Goal: Information Seeking & Learning: Learn about a topic

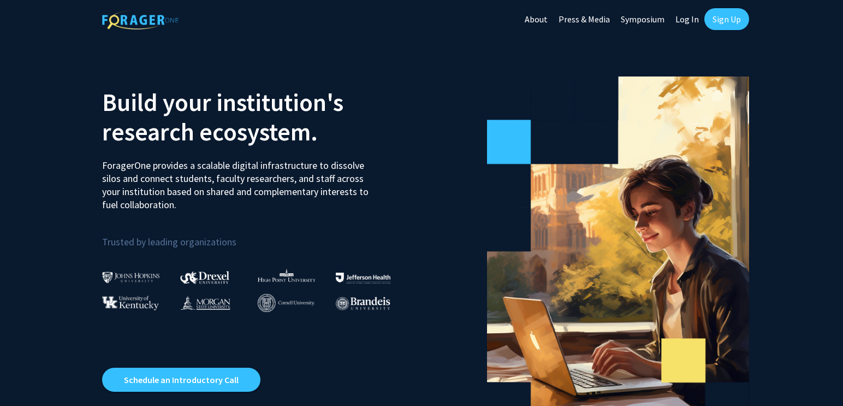
click at [740, 17] on link "Sign Up" at bounding box center [726, 19] width 45 height 22
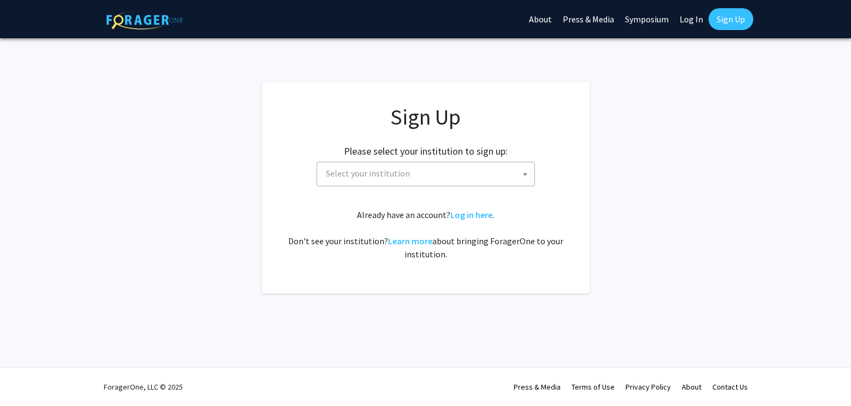
click at [446, 176] on span "Select your institution" at bounding box center [428, 173] width 213 height 22
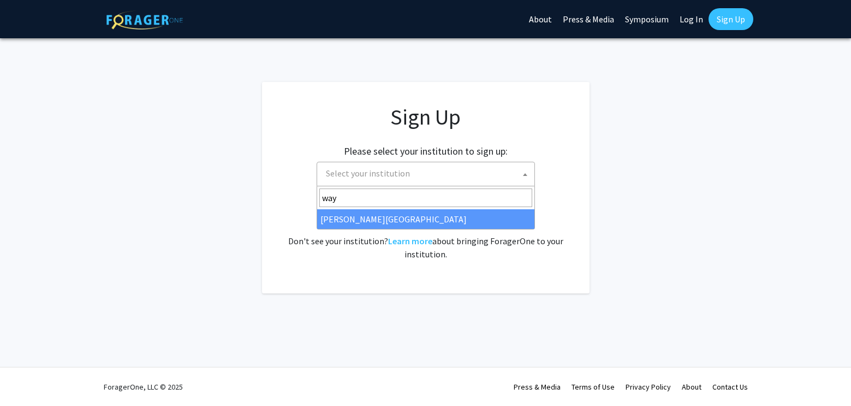
type input "way"
select select "21"
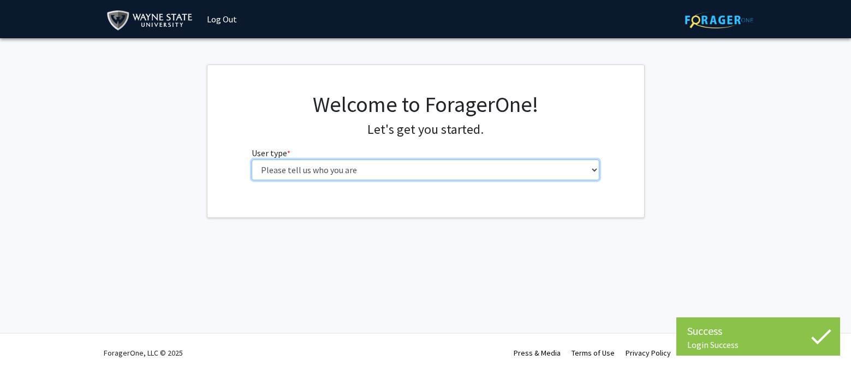
click at [323, 171] on select "Please tell us who you are Undergraduate Student Master's Student Doctoral Cand…" at bounding box center [426, 169] width 348 height 21
select select "1: undergrad"
click at [252, 159] on select "Please tell us who you are Undergraduate Student Master's Student Doctoral Cand…" at bounding box center [426, 169] width 348 height 21
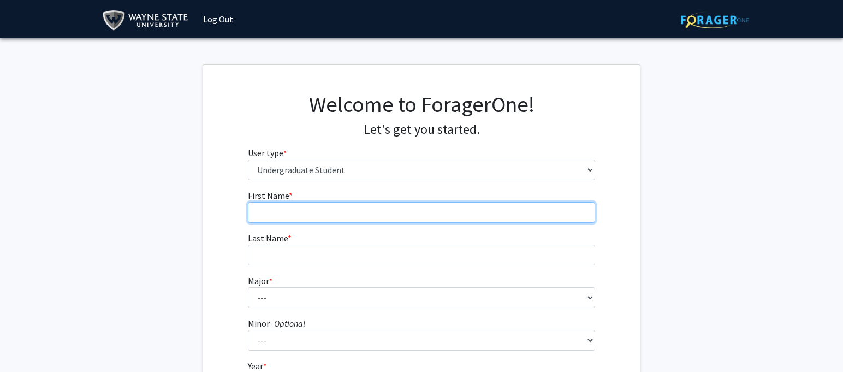
click at [340, 217] on input "First Name * required" at bounding box center [422, 212] width 348 height 21
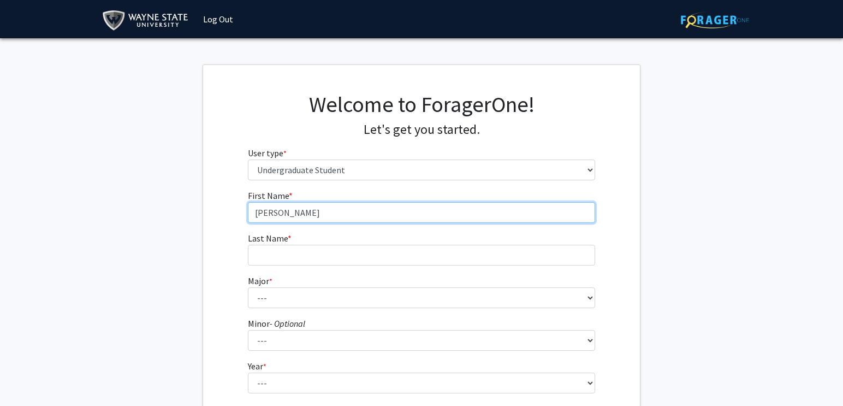
type input "[PERSON_NAME]"
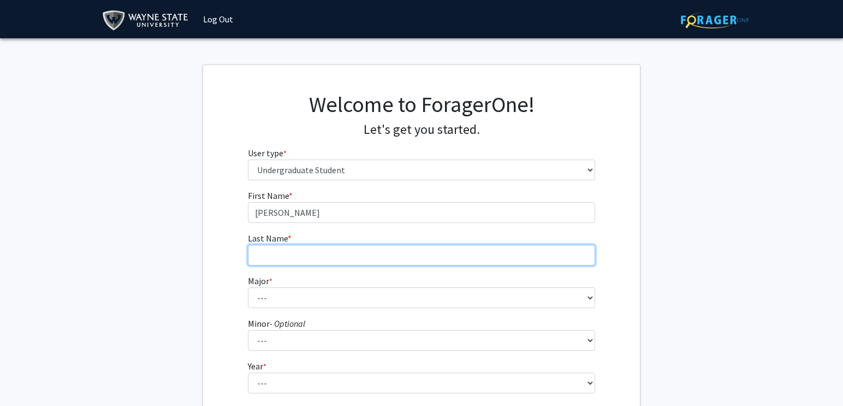
click at [340, 251] on input "Last Name * required" at bounding box center [422, 255] width 348 height 21
type input "[PERSON_NAME]"
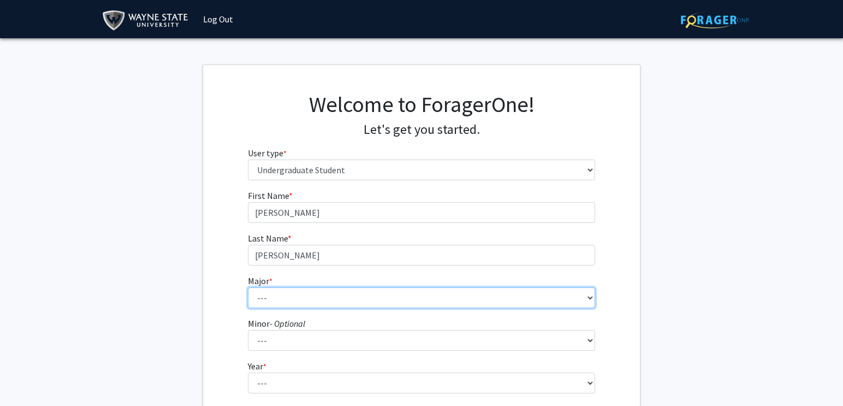
click at [322, 297] on select "--- Accounting African American Studies Anthropology [MEDICAL_DATA] Arabic for …" at bounding box center [422, 297] width 348 height 21
select select "78: 1858"
click at [248, 287] on select "--- Accounting African American Studies Anthropology Applied Behavior Analysis …" at bounding box center [422, 297] width 348 height 21
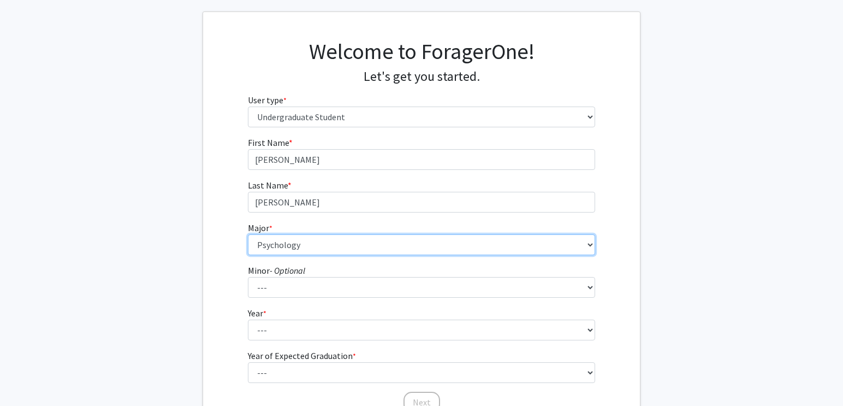
scroll to position [55, 0]
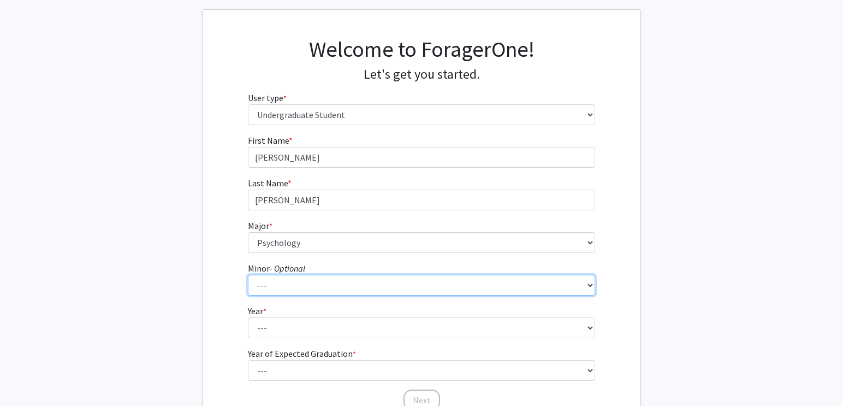
click at [294, 281] on select "--- African American Studies Africana Theatre and Dance Animation and Interacti…" at bounding box center [422, 285] width 348 height 21
select select "42: 1413"
click at [248, 275] on select "--- African American Studies Africana Theatre and Dance Animation and Interacti…" at bounding box center [422, 285] width 348 height 21
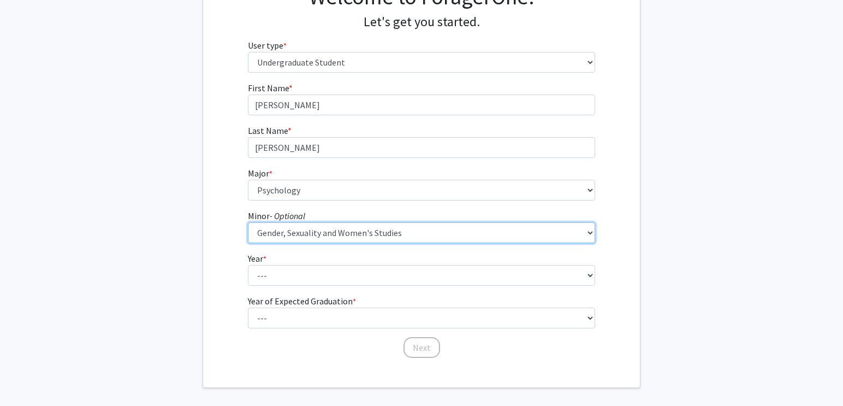
scroll to position [108, 0]
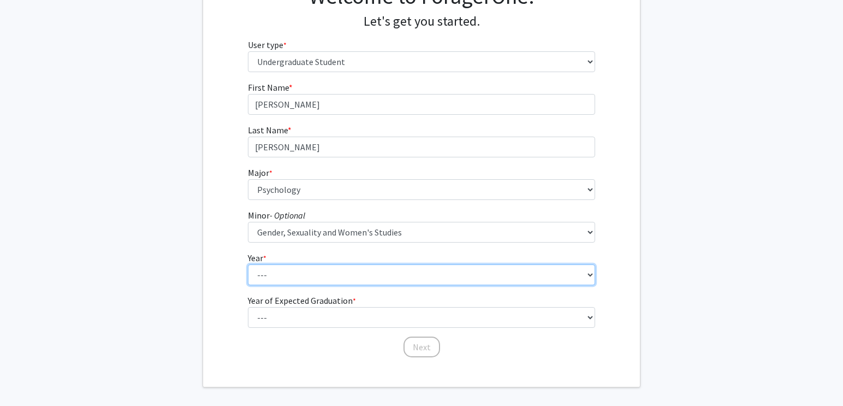
click at [290, 271] on select "--- First-year Sophomore Junior Senior Postbaccalaureate Certificate" at bounding box center [422, 274] width 348 height 21
select select "1: first-year"
click at [248, 264] on select "--- First-year Sophomore Junior Senior Postbaccalaureate Certificate" at bounding box center [422, 274] width 348 height 21
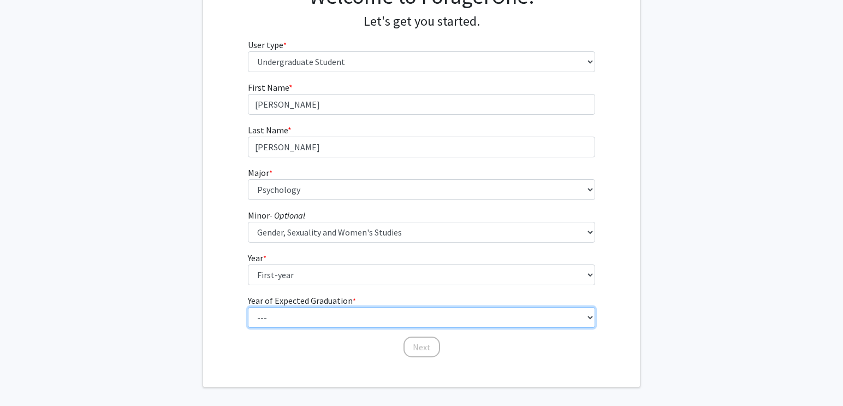
click at [285, 311] on select "--- 2025 2026 2027 2028 2029 2030 2031 2032 2033 2034" at bounding box center [422, 317] width 348 height 21
select select "5: 2029"
click at [248, 307] on select "--- 2025 2026 2027 2028 2029 2030 2031 2032 2033 2034" at bounding box center [422, 317] width 348 height 21
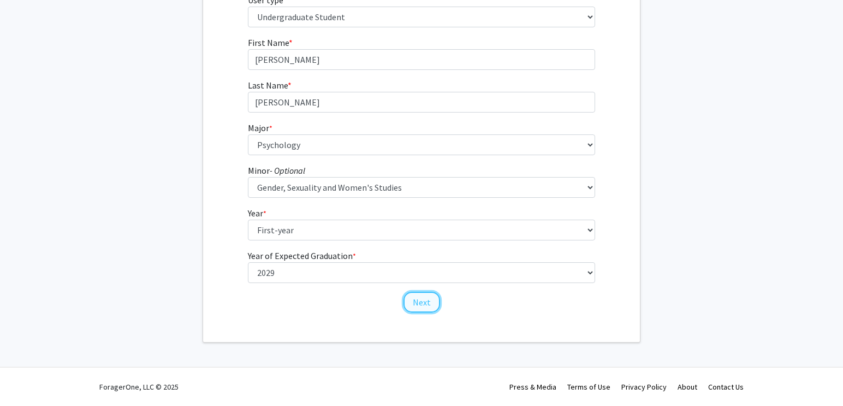
click at [417, 297] on button "Next" at bounding box center [421, 301] width 37 height 21
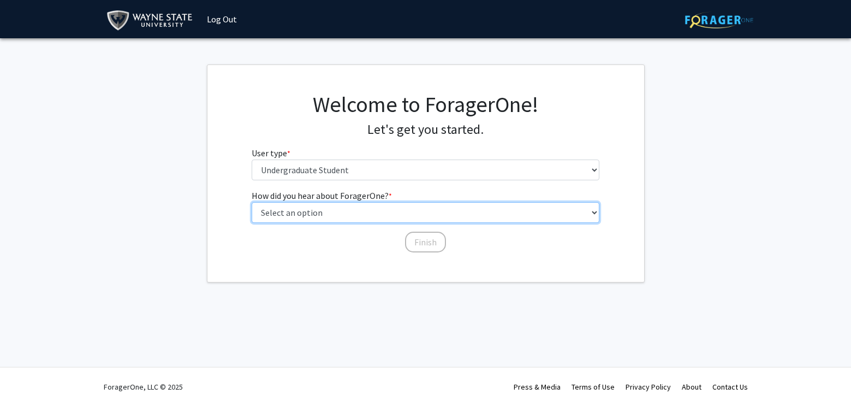
click at [375, 206] on select "Select an option Peer/student recommendation Faculty/staff recommendation Unive…" at bounding box center [426, 212] width 348 height 21
select select "3: university_website"
click at [252, 202] on select "Select an option Peer/student recommendation Faculty/staff recommendation Unive…" at bounding box center [426, 212] width 348 height 21
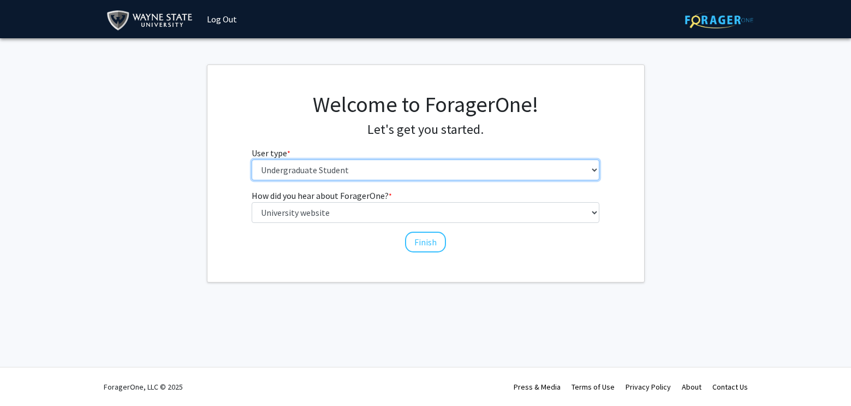
click at [404, 169] on select "Please tell us who you are Undergraduate Student Master's Student Doctoral Cand…" at bounding box center [426, 169] width 348 height 21
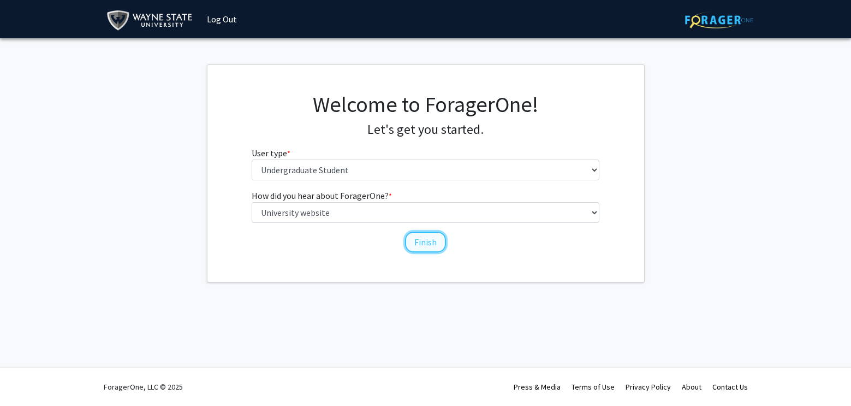
click at [424, 247] on button "Finish" at bounding box center [425, 241] width 41 height 21
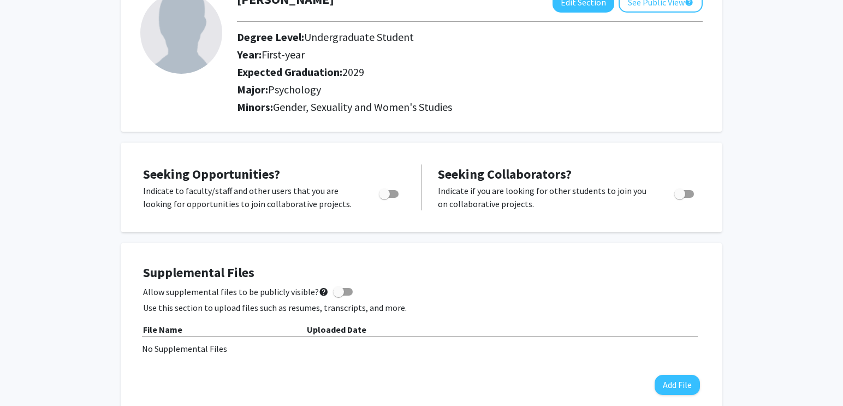
scroll to position [81, 0]
click at [380, 191] on span "Toggle" at bounding box center [384, 193] width 11 height 11
click at [384, 197] on input "Are you actively seeking opportunities?" at bounding box center [384, 197] width 1 height 1
checkbox input "true"
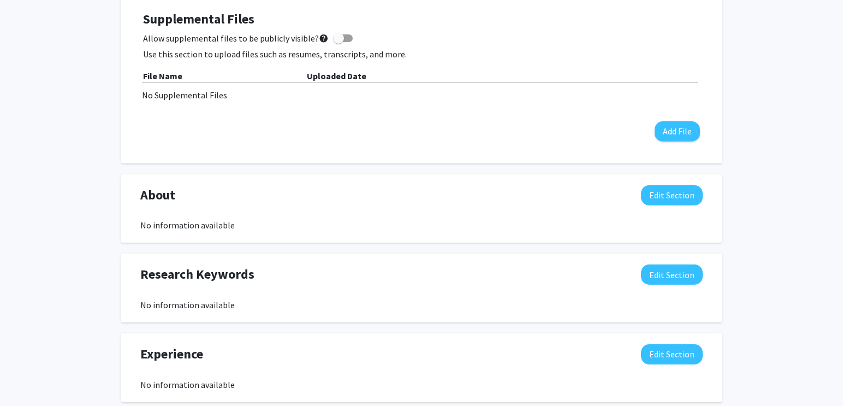
scroll to position [333, 0]
click at [659, 200] on button "Edit Section" at bounding box center [672, 196] width 62 height 20
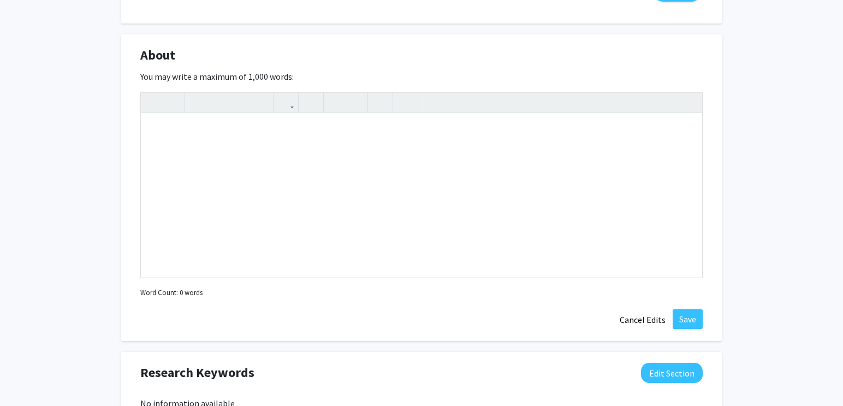
scroll to position [474, 0]
click at [512, 119] on div "Note to users with screen readers: Please deactivate our accessibility plugin f…" at bounding box center [421, 195] width 561 height 164
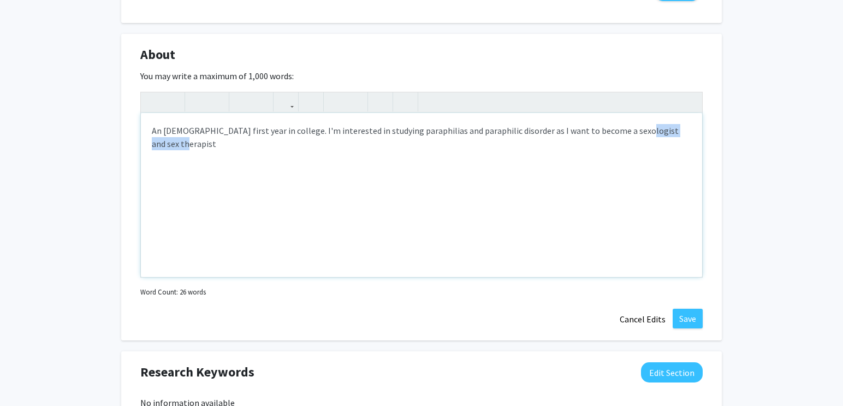
drag, startPoint x: 684, startPoint y: 129, endPoint x: 618, endPoint y: 129, distance: 65.5
click at [618, 129] on div "An 18 year old first year in college. I'm interested in studying paraphilias an…" at bounding box center [421, 195] width 561 height 164
click at [666, 130] on div "An 18 year old first year in college. I'm interested in studying paraphilias an…" at bounding box center [421, 195] width 561 height 164
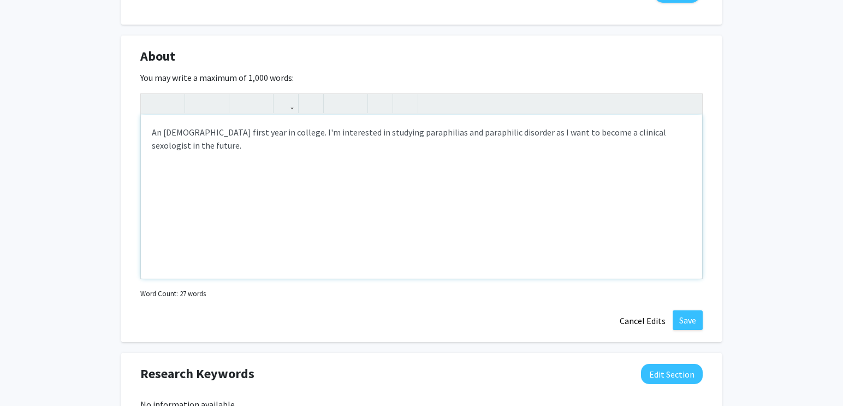
scroll to position [437, 0]
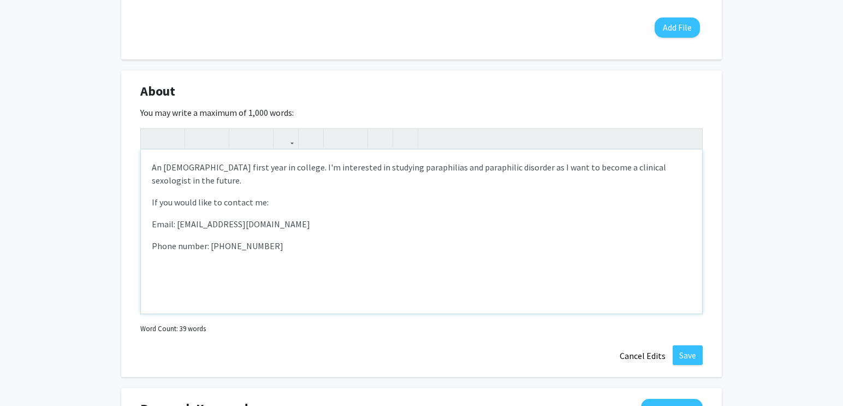
type textarea "<p>An 18 year old first year in college. I'm interested in studying paraphilias…"
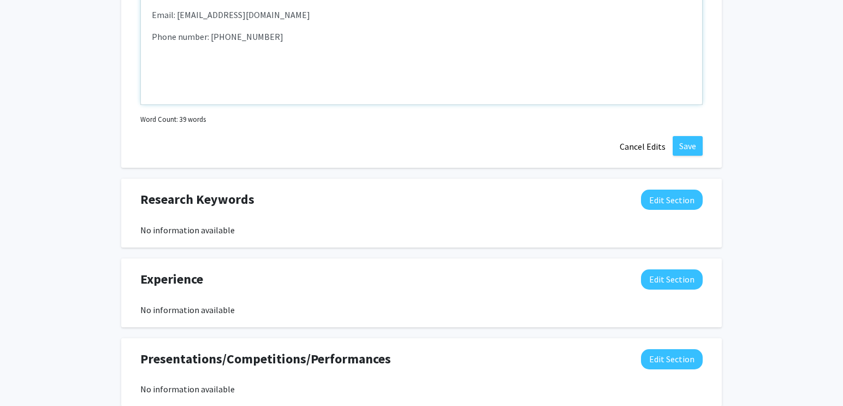
scroll to position [656, 0]
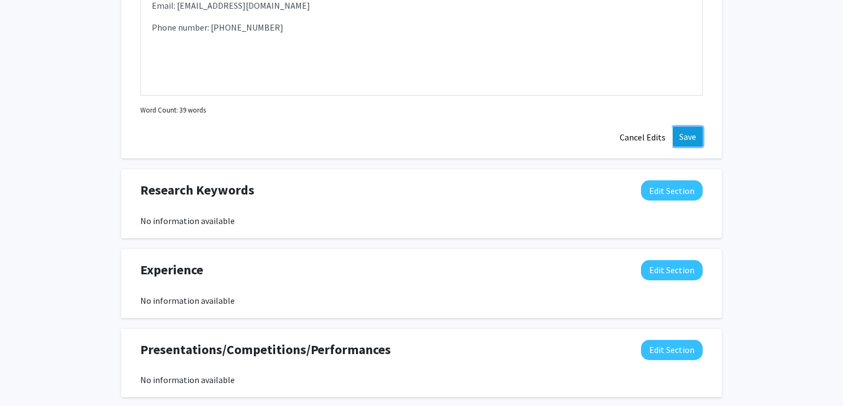
click at [694, 135] on button "Save" at bounding box center [687, 137] width 30 height 20
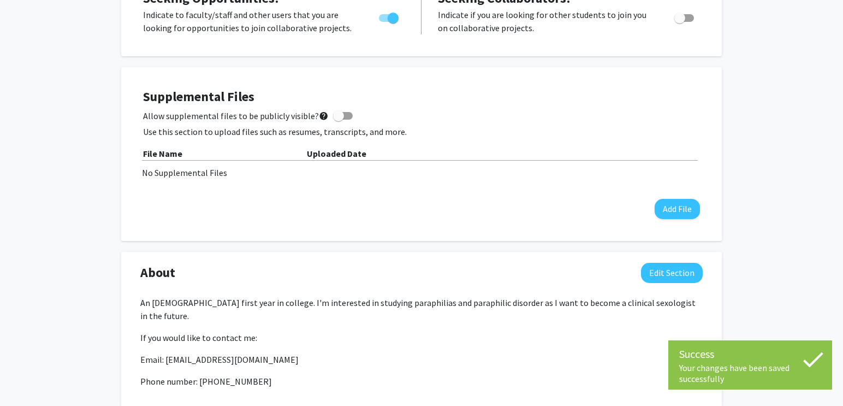
scroll to position [55, 0]
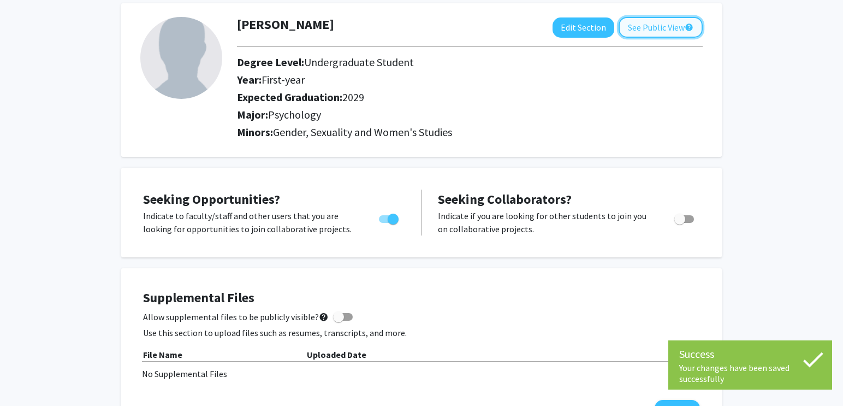
click at [659, 34] on button "See Public View help" at bounding box center [660, 27] width 84 height 21
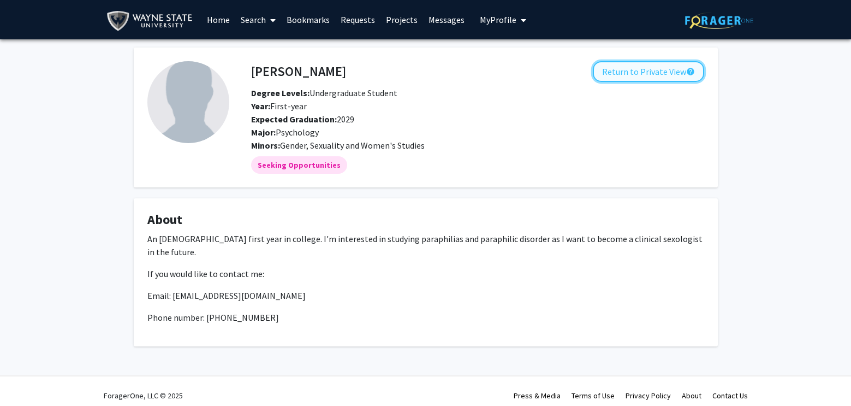
click at [666, 73] on button "Return to Private View help" at bounding box center [648, 71] width 111 height 21
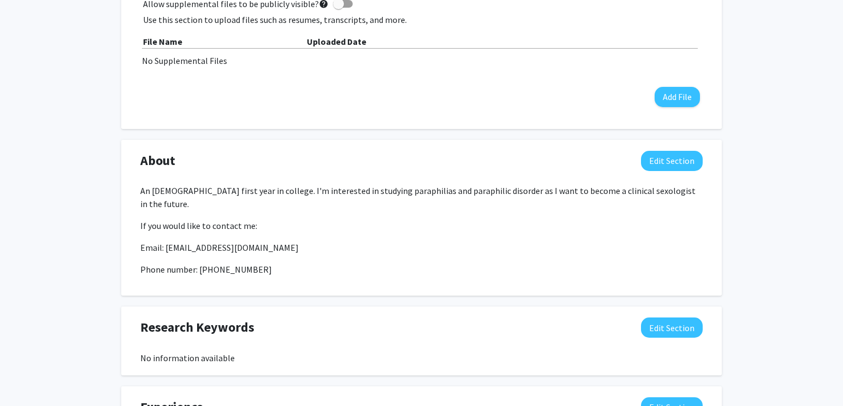
scroll to position [437, 0]
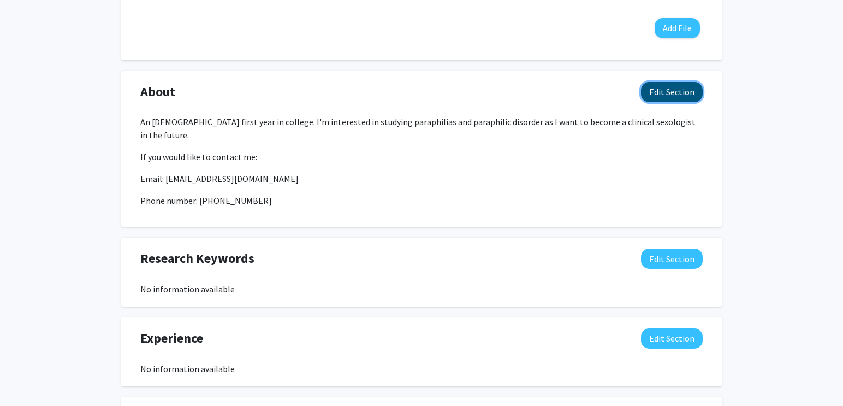
click at [667, 88] on button "Edit Section" at bounding box center [672, 92] width 62 height 20
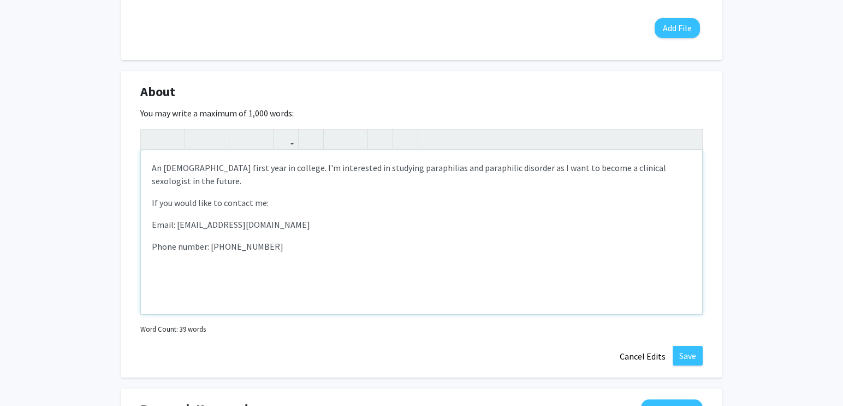
click at [496, 169] on p "An 18 year old first year in college. I'm interested in studying paraphilias an…" at bounding box center [421, 174] width 539 height 26
drag, startPoint x: 162, startPoint y: 169, endPoint x: 152, endPoint y: 170, distance: 10.0
click at [152, 170] on p "An 18 year old first year in college. I'm interested in studying paraphilias an…" at bounding box center [421, 174] width 539 height 26
type textarea "<p>I'm 18 years old and a first year in college. I'm interested in studying par…"
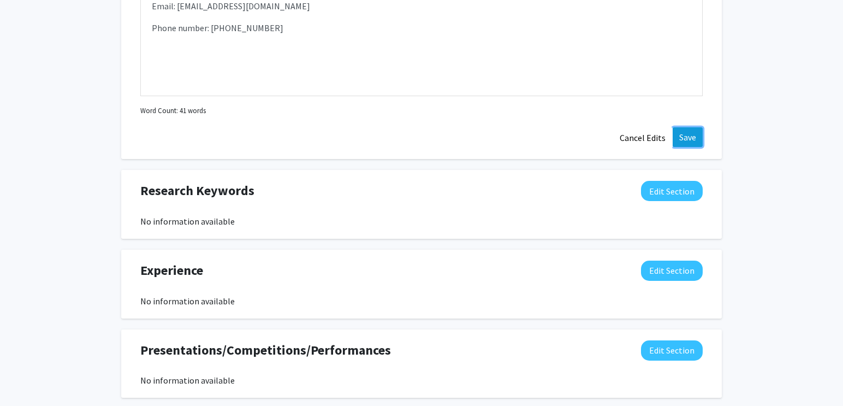
click at [694, 142] on button "Save" at bounding box center [687, 137] width 30 height 20
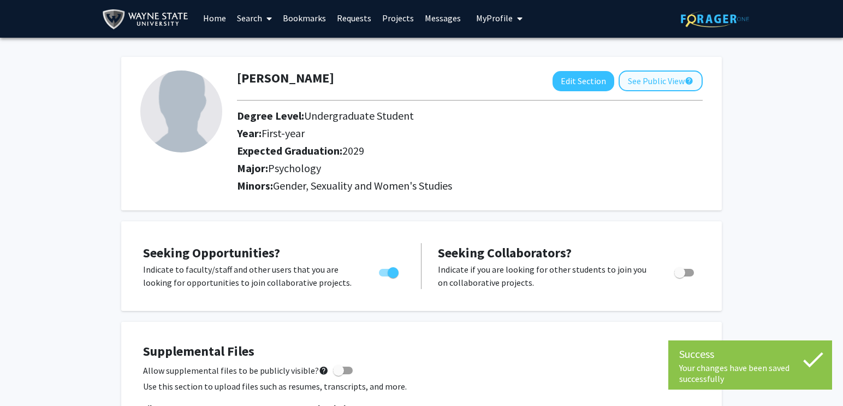
scroll to position [0, 0]
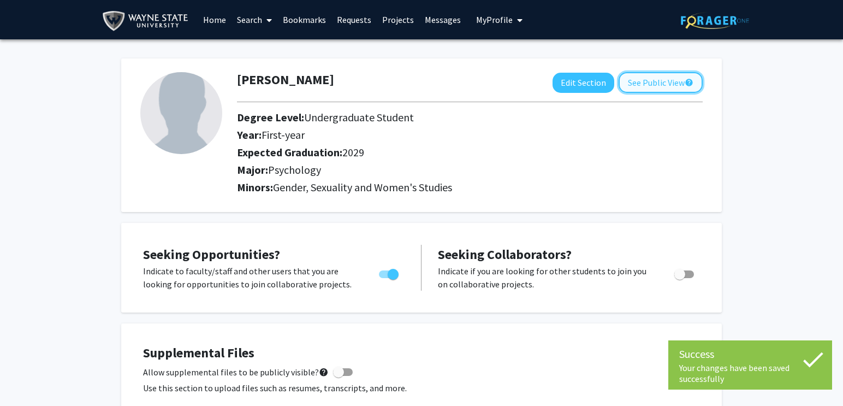
click at [653, 87] on button "See Public View help" at bounding box center [660, 82] width 84 height 21
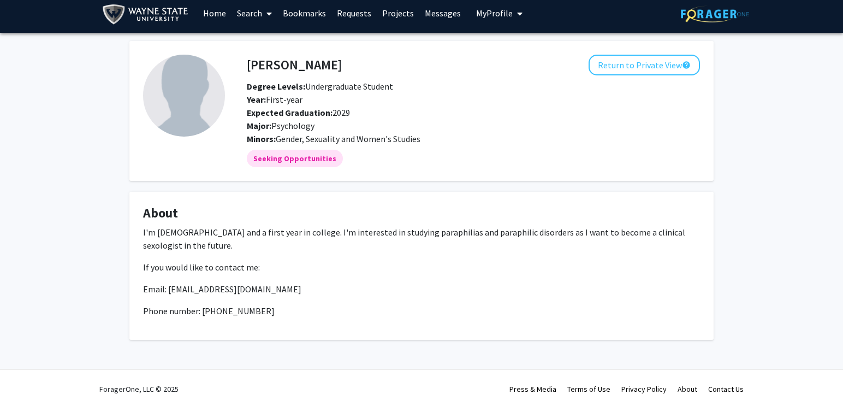
scroll to position [9, 0]
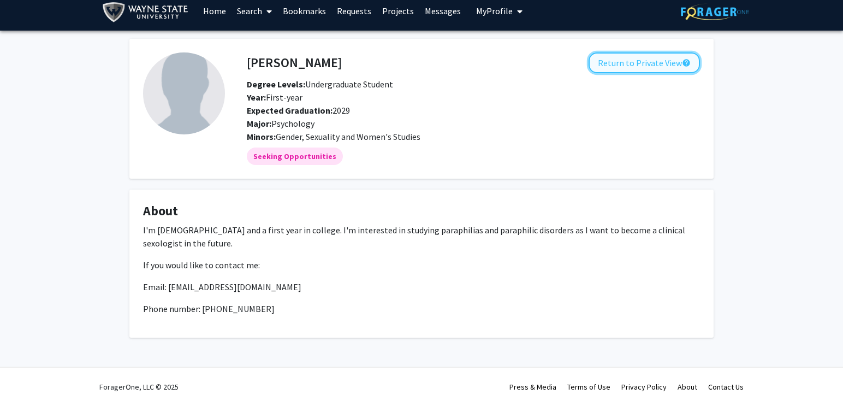
click at [628, 62] on button "Return to Private View help" at bounding box center [643, 62] width 111 height 21
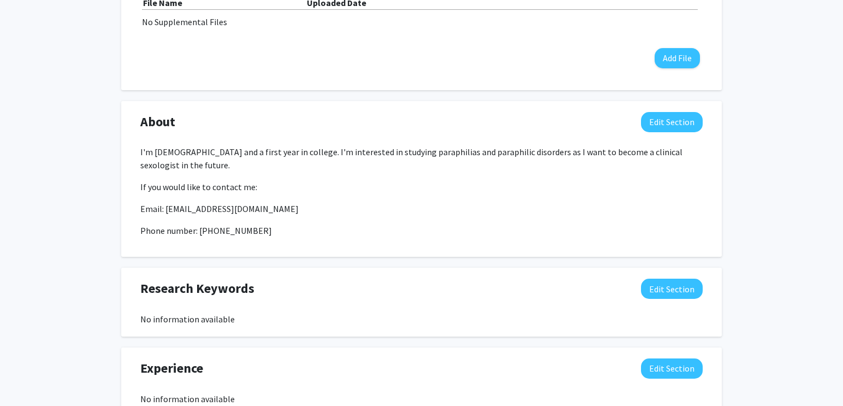
scroll to position [382, 0]
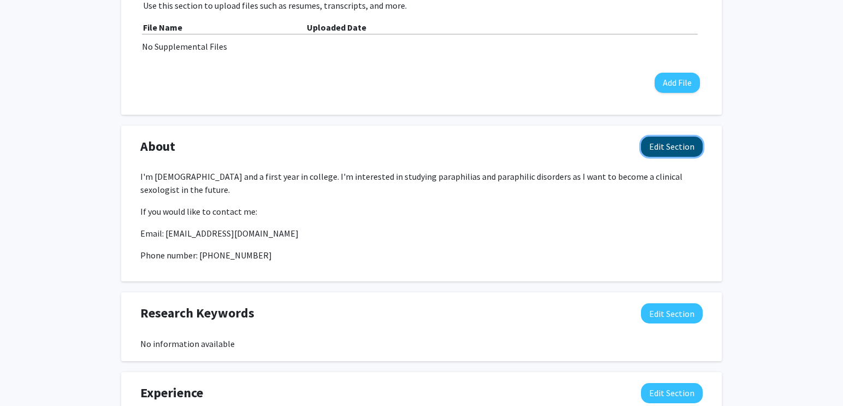
click at [663, 147] on button "Edit Section" at bounding box center [672, 146] width 62 height 20
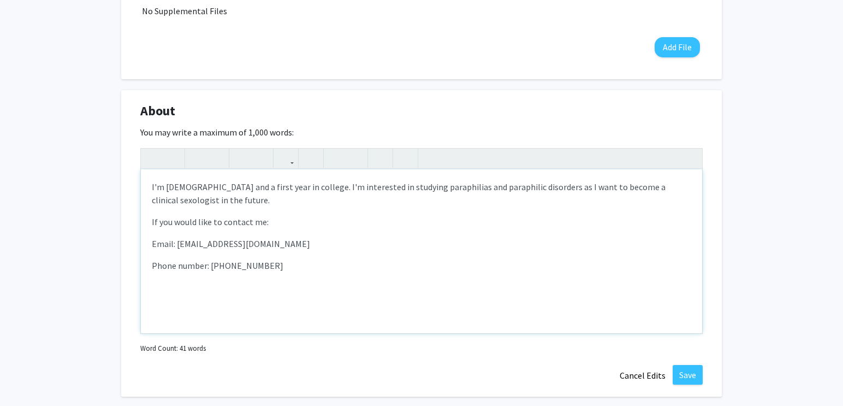
scroll to position [437, 0]
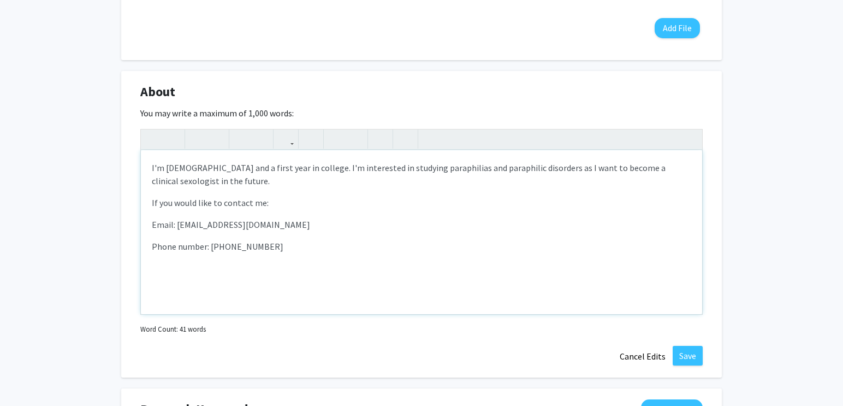
click at [539, 169] on p "I'm 18 years old and a first year in college. I'm interested in studying paraph…" at bounding box center [421, 174] width 539 height 26
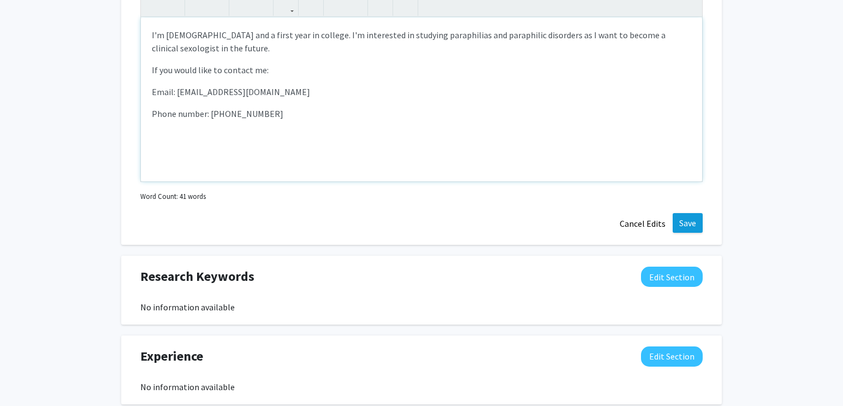
scroll to position [600, 0]
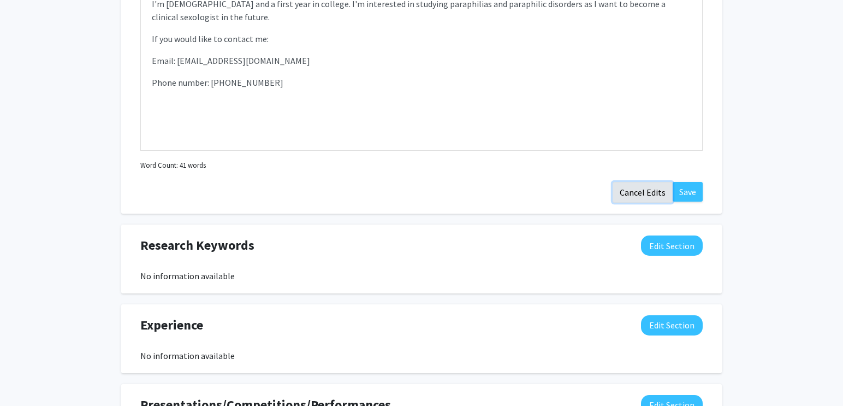
click at [649, 189] on button "Cancel Edits" at bounding box center [642, 192] width 60 height 21
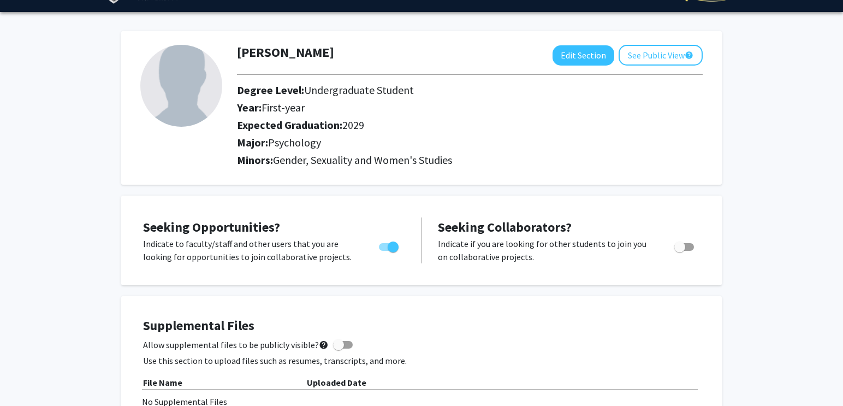
scroll to position [0, 0]
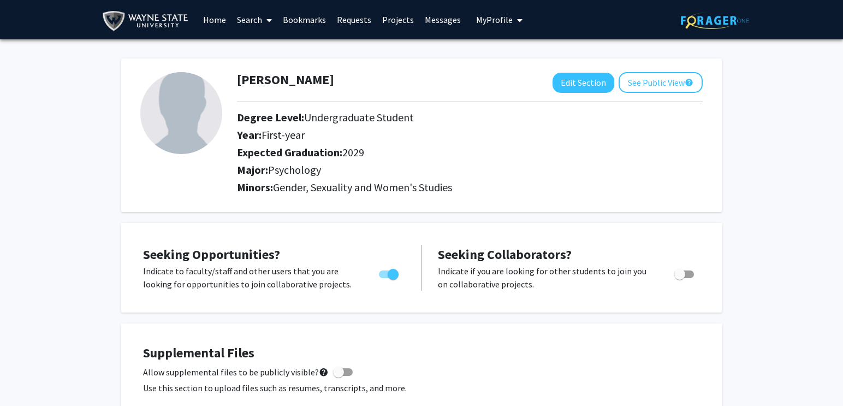
click at [255, 13] on link "Search" at bounding box center [254, 20] width 46 height 38
click at [264, 50] on span "Faculty/Staff" at bounding box center [271, 50] width 80 height 22
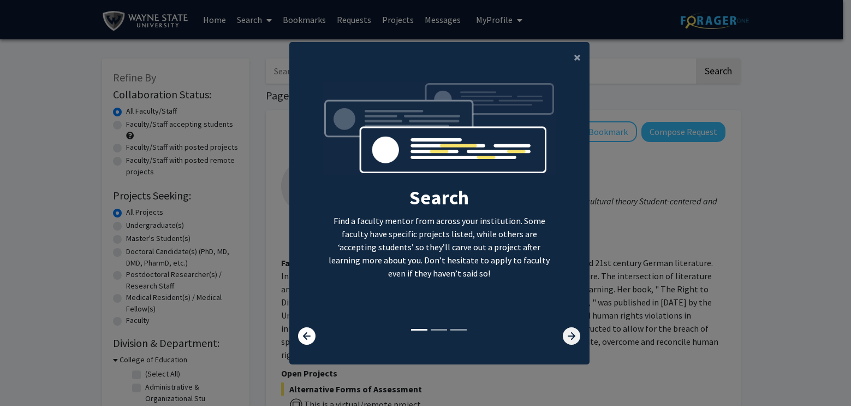
click at [566, 331] on icon at bounding box center [571, 335] width 17 height 17
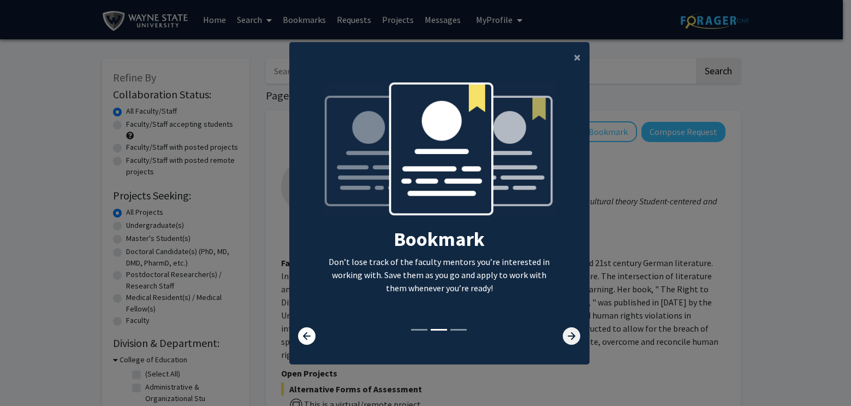
click at [564, 337] on icon at bounding box center [571, 335] width 17 height 17
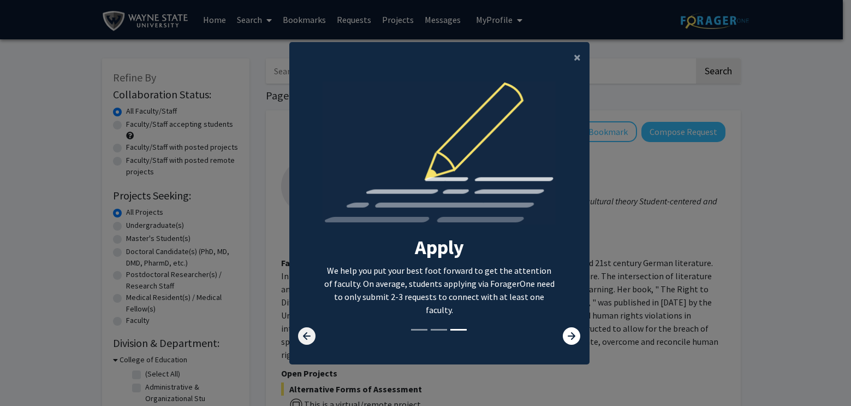
click at [303, 336] on icon at bounding box center [306, 335] width 17 height 17
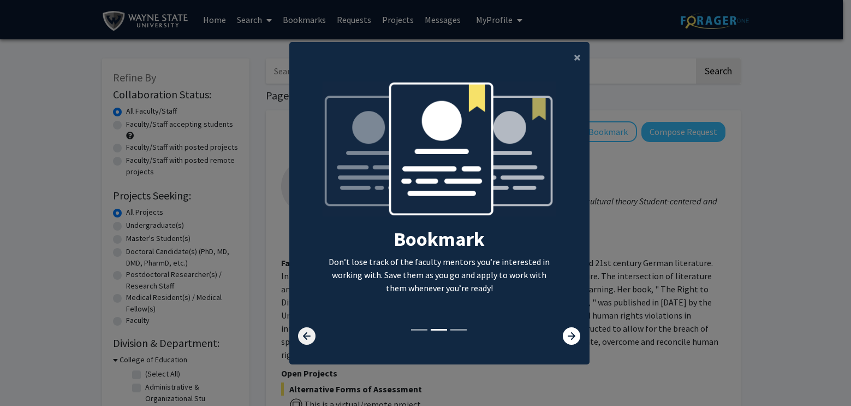
click at [303, 336] on icon at bounding box center [306, 335] width 17 height 17
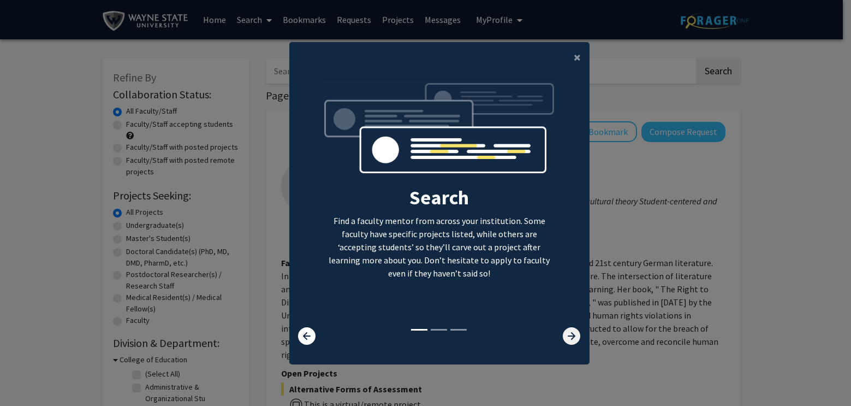
click at [569, 336] on icon at bounding box center [571, 335] width 17 height 17
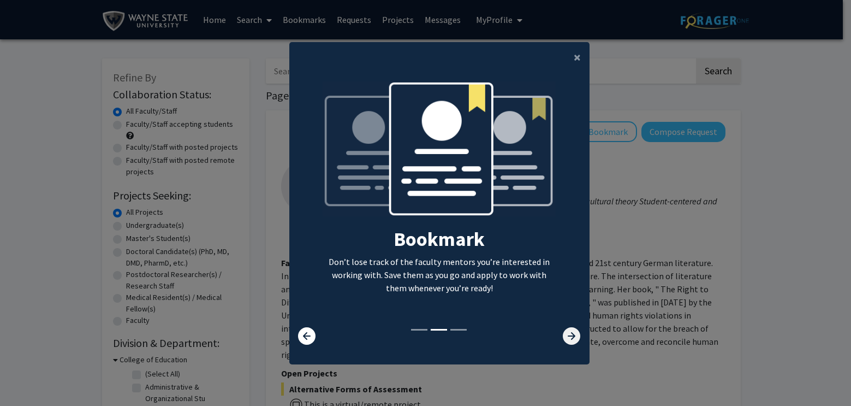
click at [569, 336] on icon at bounding box center [571, 335] width 17 height 17
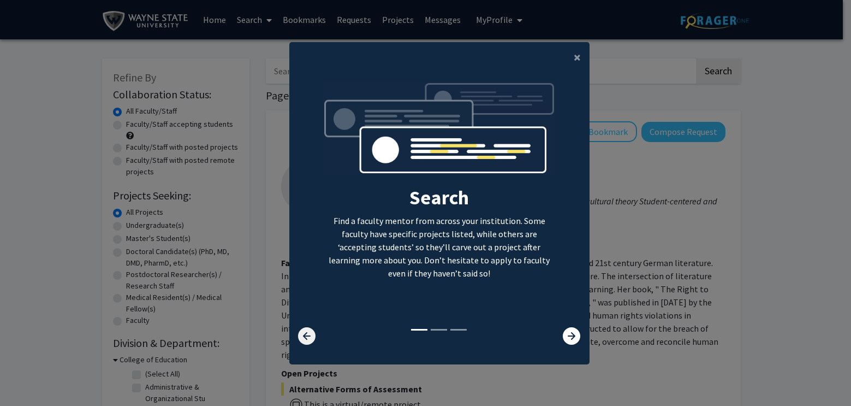
click at [304, 336] on icon at bounding box center [306, 335] width 17 height 17
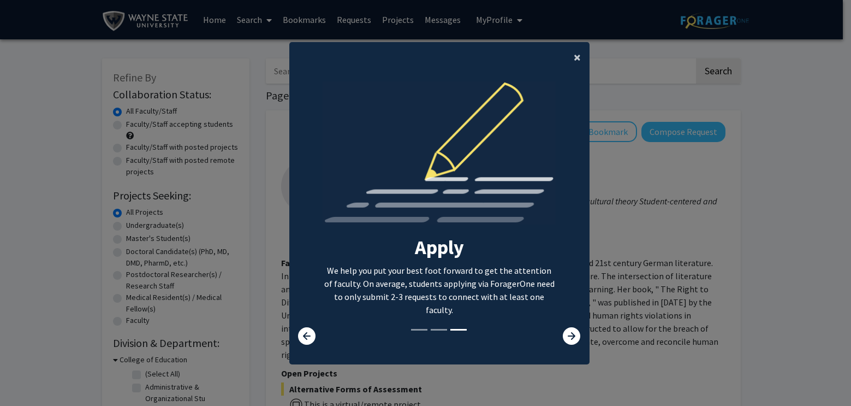
click at [567, 59] on button "×" at bounding box center [577, 57] width 25 height 31
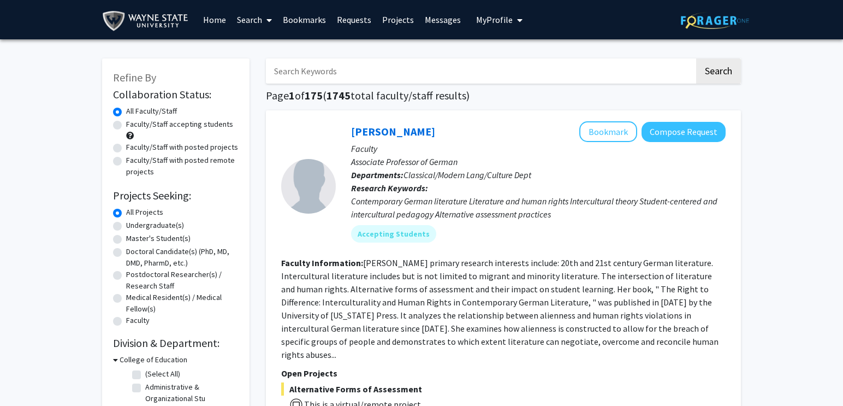
click at [126, 124] on label "Faculty/Staff accepting students" at bounding box center [179, 123] width 107 height 11
click at [126, 124] on input "Faculty/Staff accepting students" at bounding box center [129, 121] width 7 height 7
radio input "true"
click at [117, 221] on div "Undergraduate(s)" at bounding box center [176, 225] width 126 height 13
click at [126, 228] on label "Undergraduate(s)" at bounding box center [155, 224] width 58 height 11
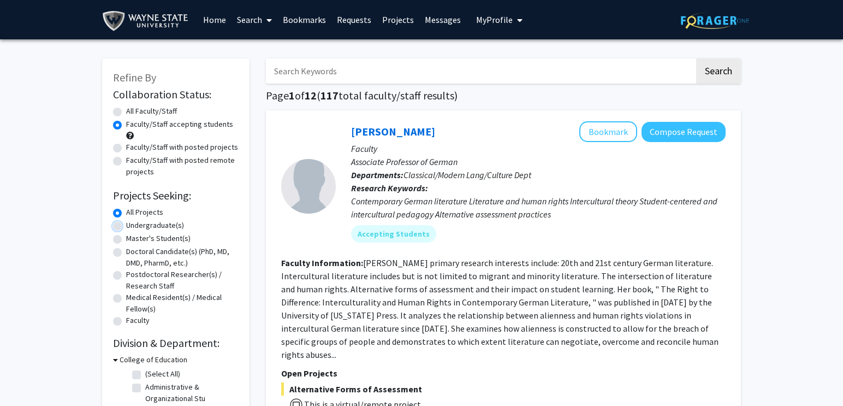
click at [126, 227] on input "Undergraduate(s)" at bounding box center [129, 222] width 7 height 7
radio input "true"
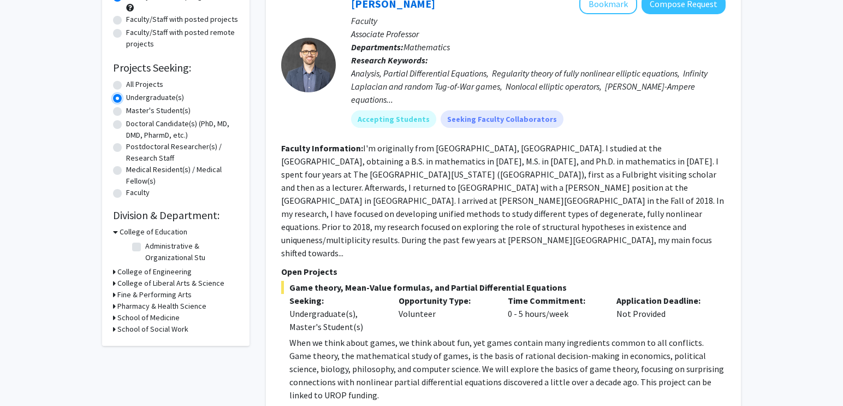
scroll to position [128, 0]
click at [115, 283] on icon at bounding box center [114, 282] width 3 height 11
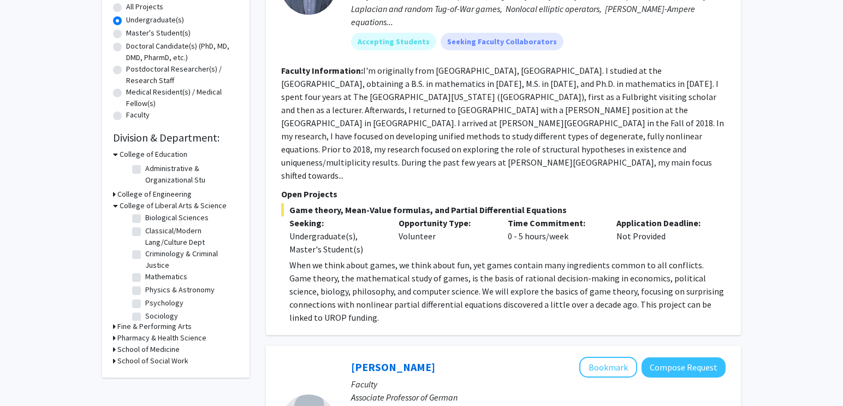
scroll to position [34, 0]
click at [145, 297] on label "Psychology" at bounding box center [164, 296] width 38 height 11
click at [145, 297] on input "Psychology" at bounding box center [148, 294] width 7 height 7
checkbox input "true"
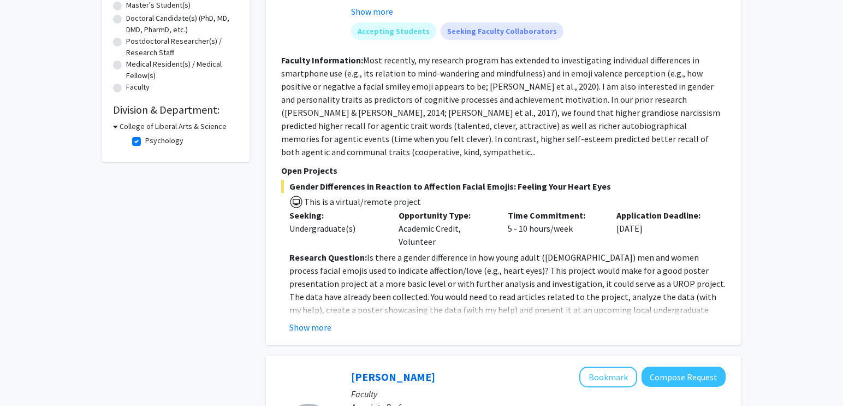
scroll to position [240, 0]
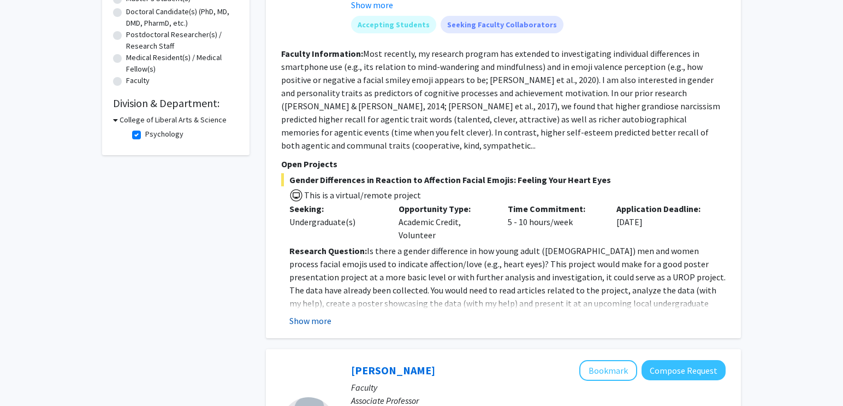
click at [310, 314] on button "Show more" at bounding box center [310, 320] width 42 height 13
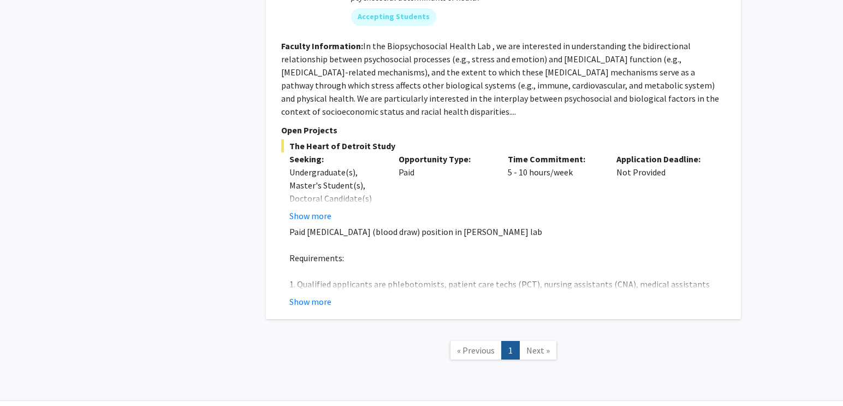
scroll to position [761, 0]
click at [308, 294] on button "Show more" at bounding box center [310, 300] width 42 height 13
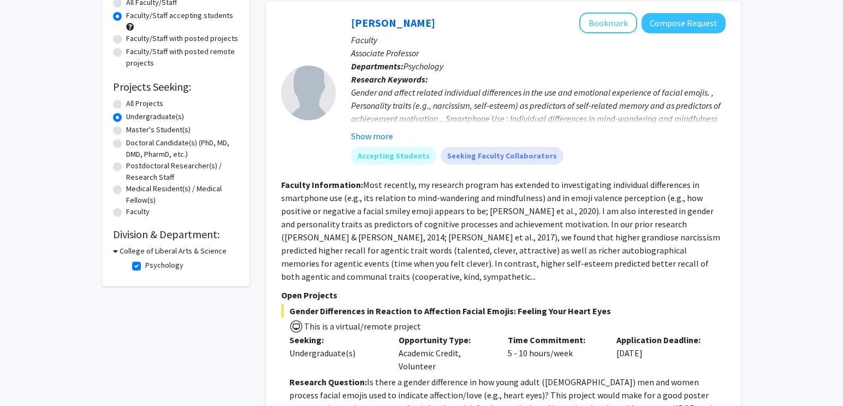
scroll to position [109, 0]
click at [145, 265] on label "Psychology" at bounding box center [164, 264] width 38 height 11
click at [145, 265] on input "Psychology" at bounding box center [148, 262] width 7 height 7
checkbox input "false"
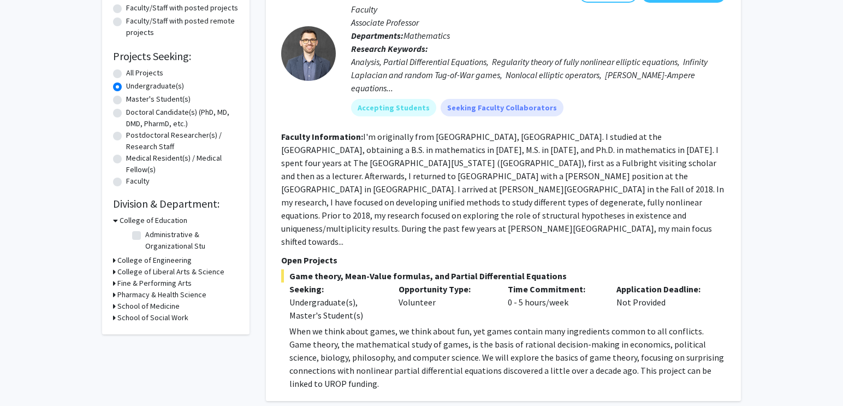
scroll to position [140, 0]
click at [114, 319] on icon at bounding box center [114, 316] width 3 height 11
click at [145, 332] on label "Social Work Instruction Un" at bounding box center [187, 330] width 85 height 11
click at [145, 332] on input "Social Work Instruction Un" at bounding box center [148, 328] width 7 height 7
checkbox input "true"
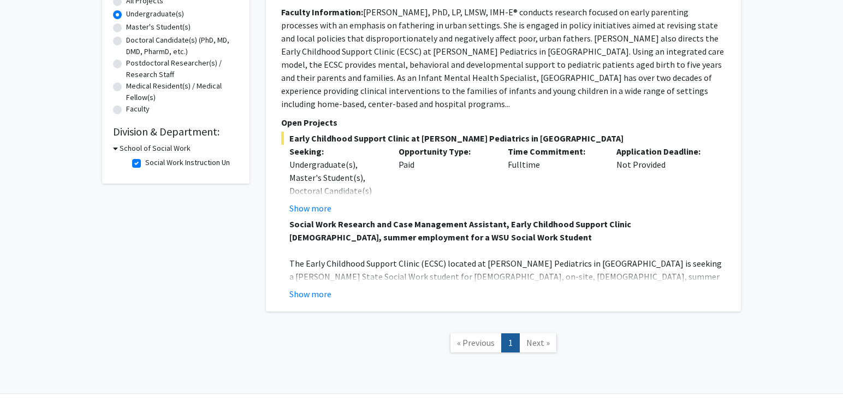
scroll to position [224, 0]
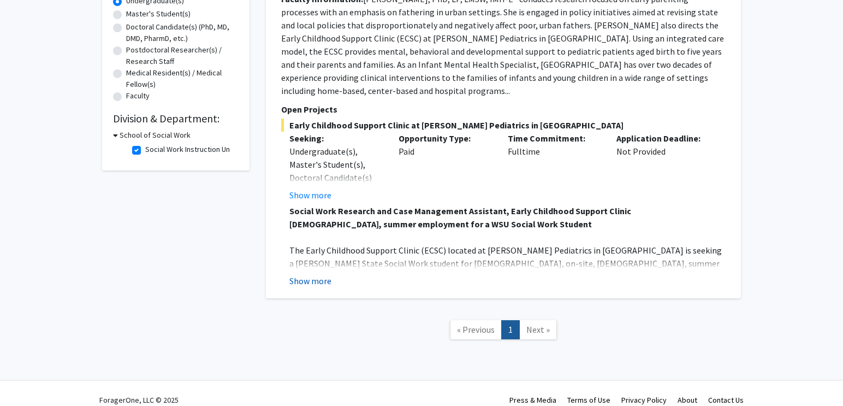
click at [308, 274] on button "Show more" at bounding box center [310, 280] width 42 height 13
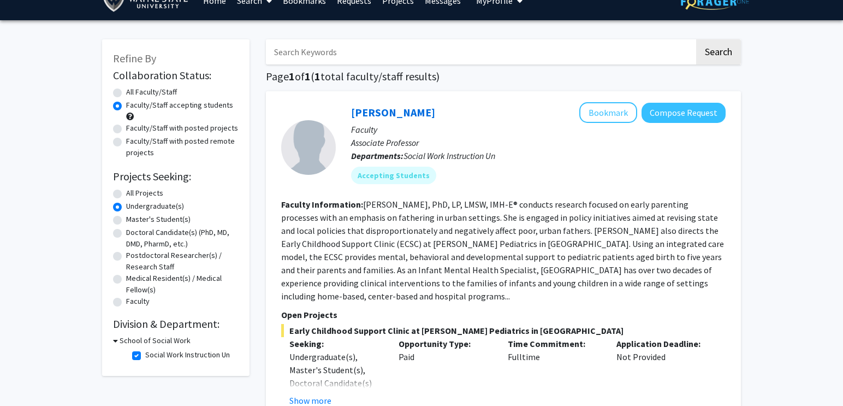
scroll to position [19, 0]
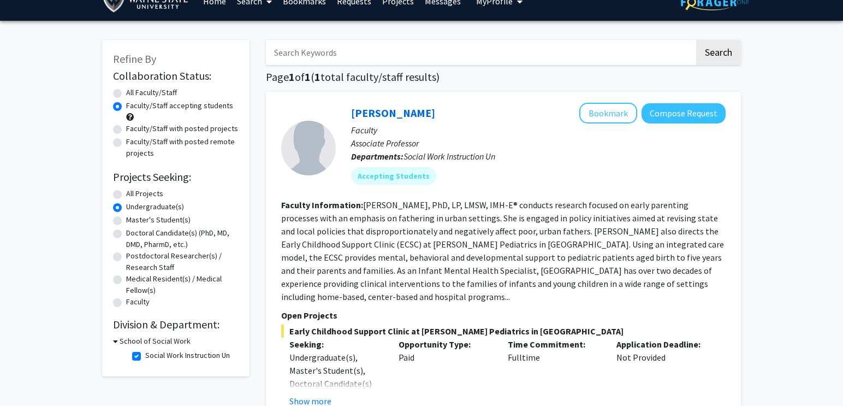
click at [126, 127] on label "Faculty/Staff with posted projects" at bounding box center [182, 128] width 112 height 11
click at [126, 127] on input "Faculty/Staff with posted projects" at bounding box center [129, 126] width 7 height 7
radio input "true"
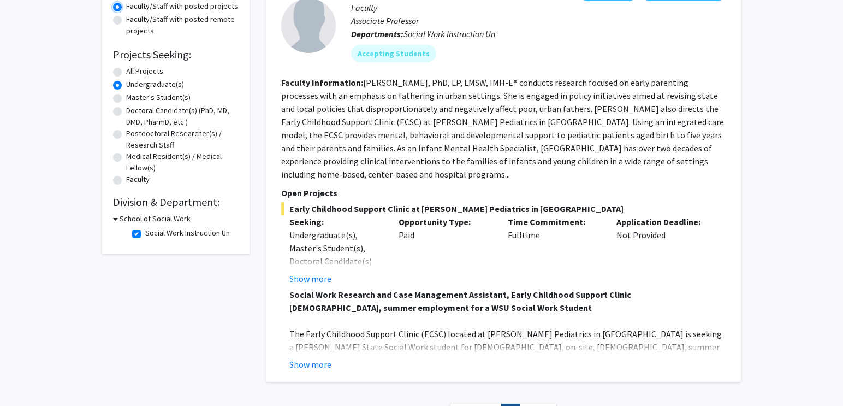
scroll to position [146, 0]
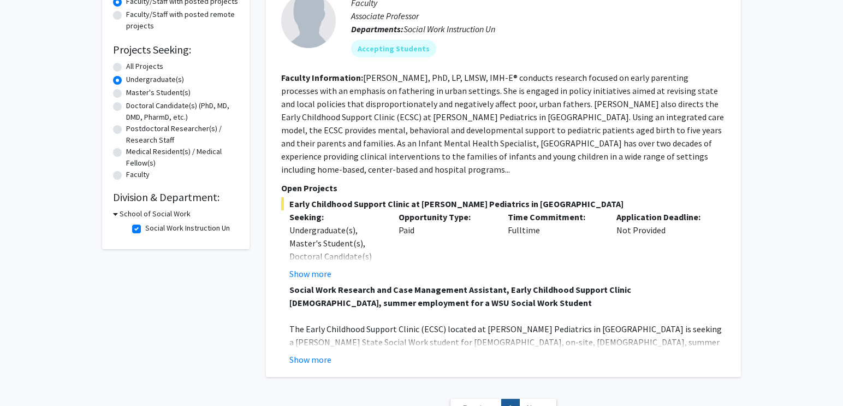
click at [145, 227] on label "Social Work Instruction Un" at bounding box center [187, 227] width 85 height 11
click at [145, 227] on input "Social Work Instruction Un" at bounding box center [148, 225] width 7 height 7
checkbox input "false"
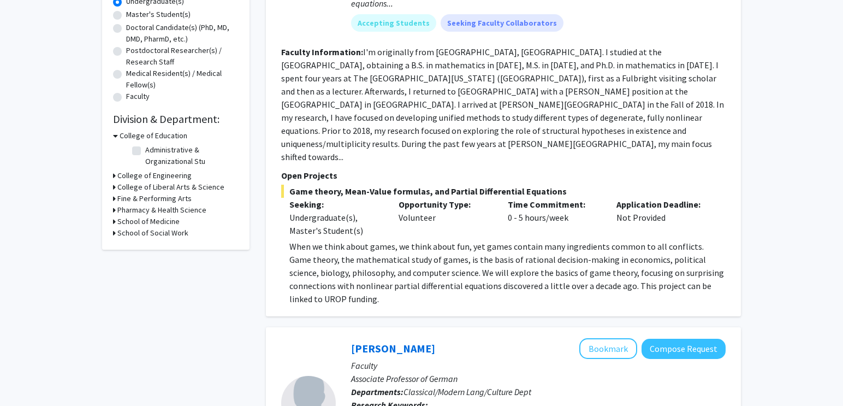
scroll to position [224, 0]
click at [118, 183] on h3 "College of Liberal Arts & Science" at bounding box center [170, 186] width 107 height 11
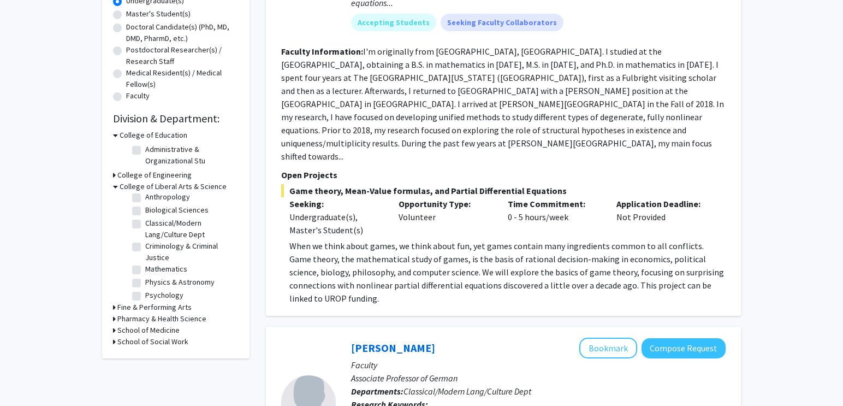
scroll to position [34, 0]
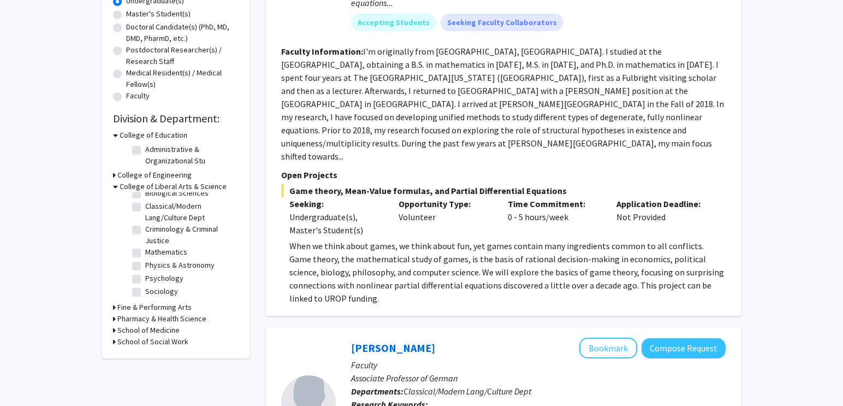
click at [145, 290] on label "Sociology" at bounding box center [161, 290] width 33 height 11
click at [145, 290] on input "Sociology" at bounding box center [148, 288] width 7 height 7
checkbox input "true"
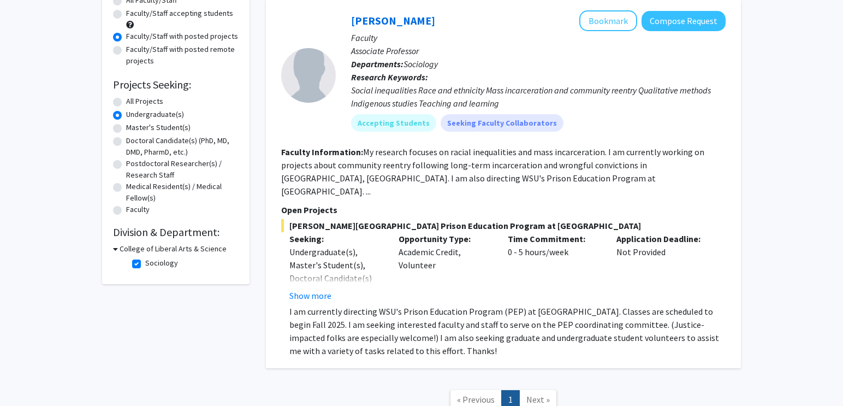
scroll to position [112, 0]
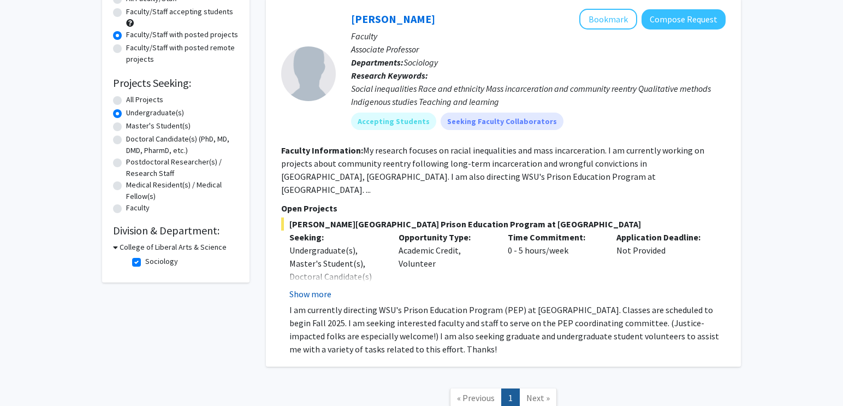
click at [306, 287] on button "Show more" at bounding box center [310, 293] width 42 height 13
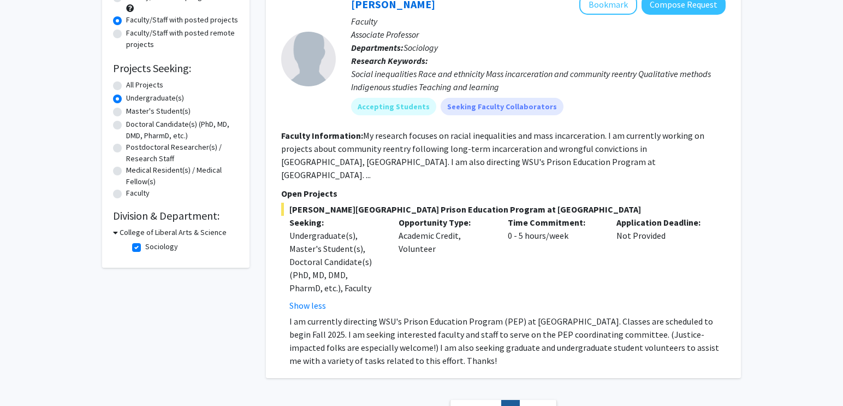
scroll to position [130, 0]
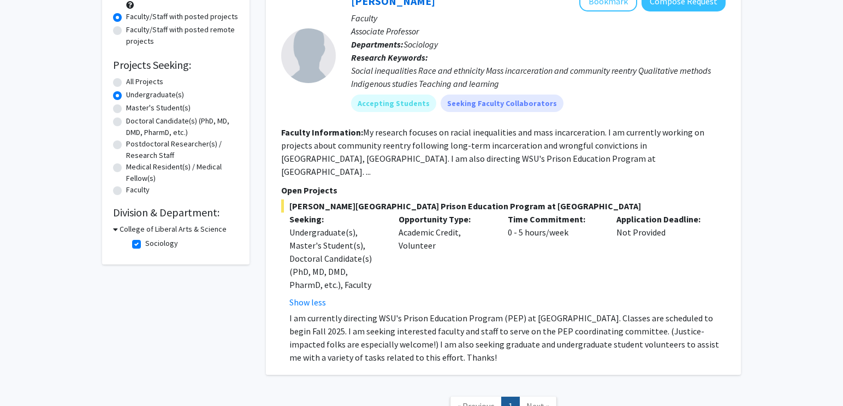
click at [145, 243] on label "Sociology" at bounding box center [161, 242] width 33 height 11
click at [145, 243] on input "Sociology" at bounding box center [148, 240] width 7 height 7
checkbox input "false"
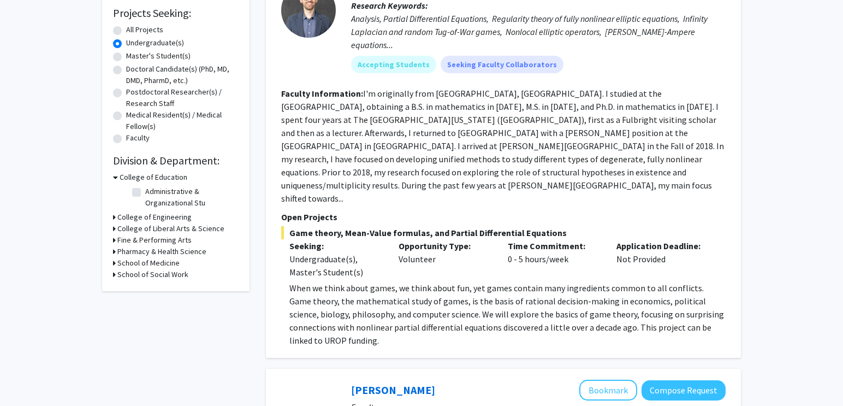
scroll to position [186, 0]
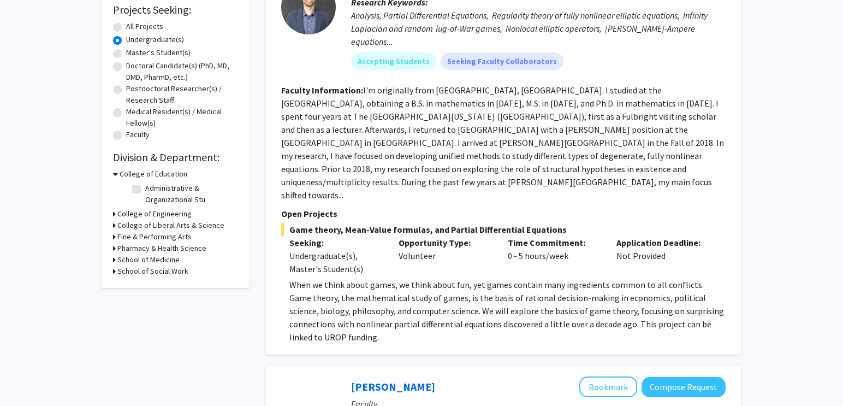
click at [116, 226] on div "College of Liberal Arts & Science" at bounding box center [176, 224] width 126 height 11
click at [114, 227] on icon at bounding box center [114, 224] width 3 height 11
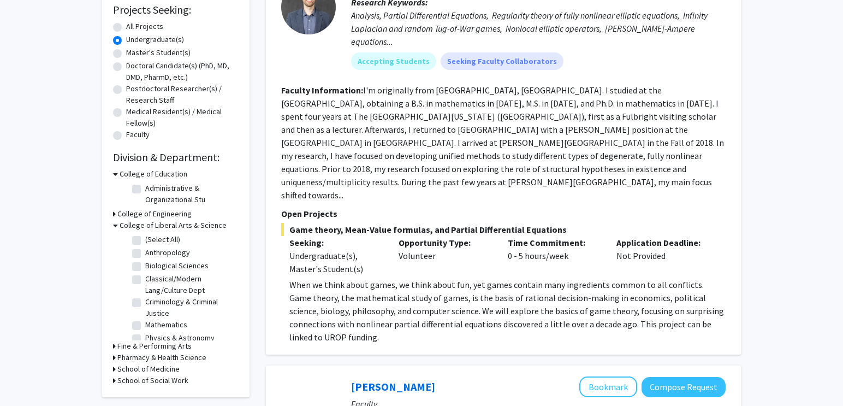
scroll to position [34, 0]
click at [145, 316] on label "Psychology" at bounding box center [164, 316] width 38 height 11
click at [145, 316] on input "Psychology" at bounding box center [148, 314] width 7 height 7
checkbox input "true"
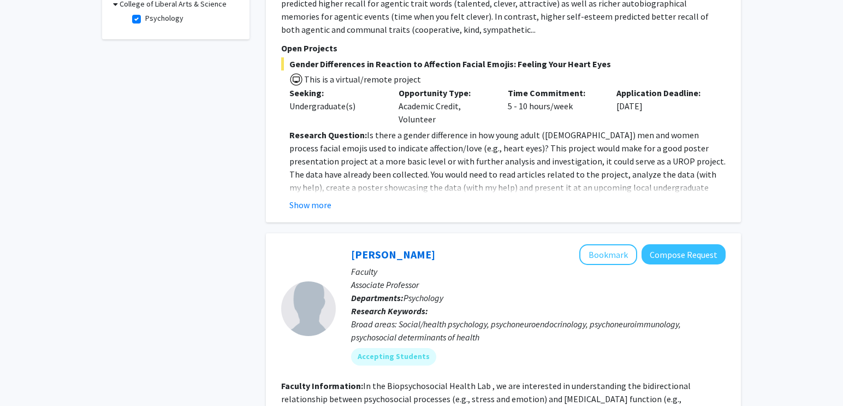
scroll to position [356, 0]
click at [306, 197] on button "Show more" at bounding box center [310, 203] width 42 height 13
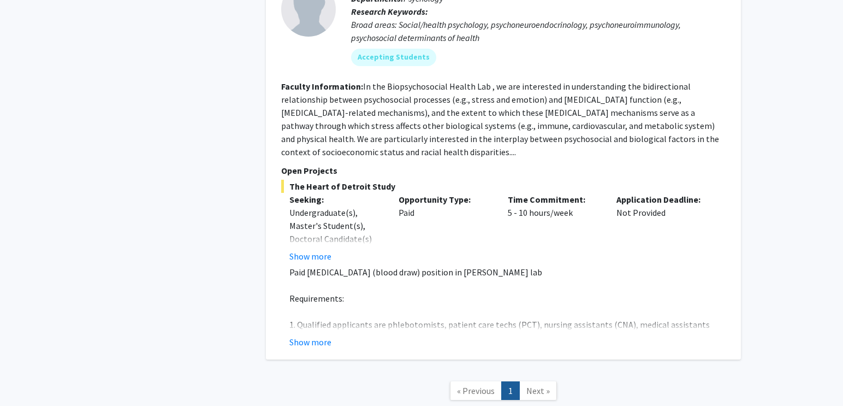
scroll to position [725, 0]
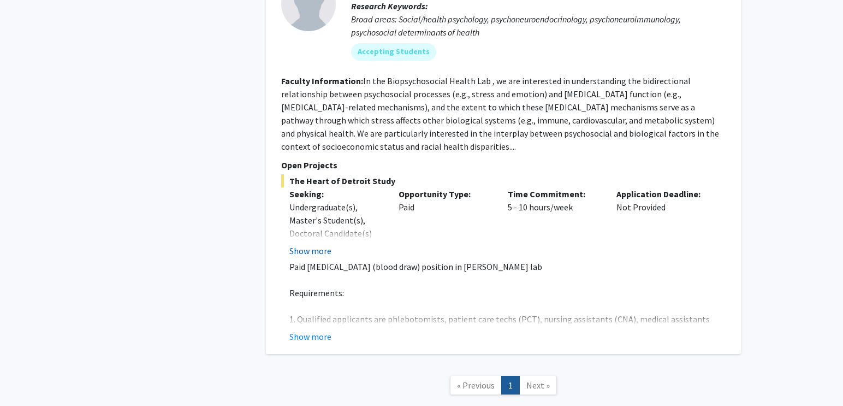
click at [310, 244] on button "Show more" at bounding box center [310, 250] width 42 height 13
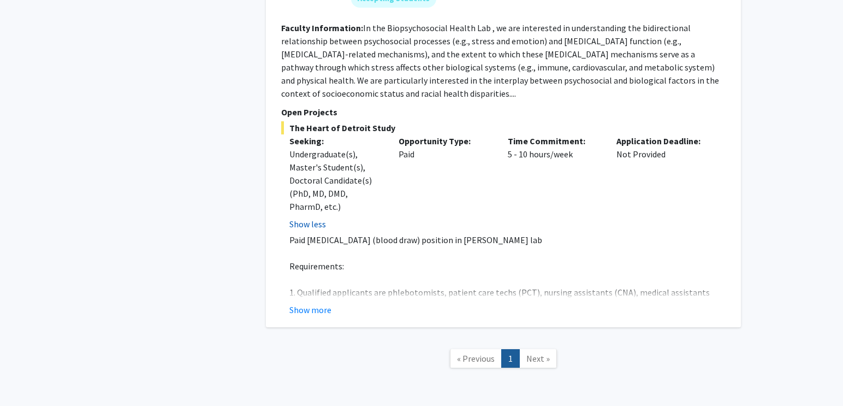
scroll to position [780, 0]
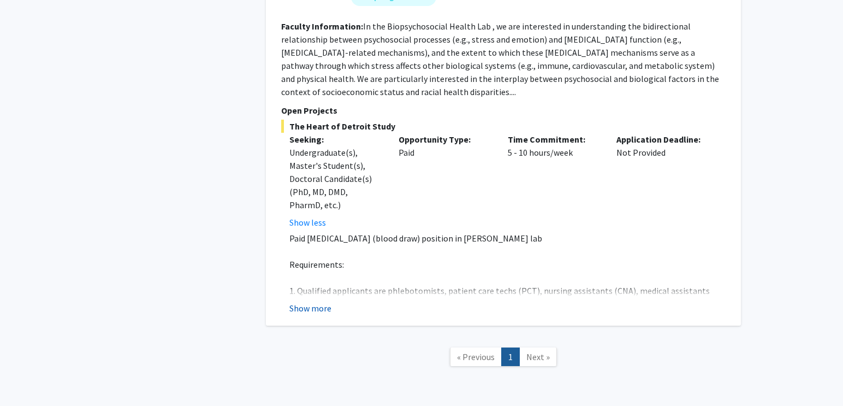
click at [317, 301] on button "Show more" at bounding box center [310, 307] width 42 height 13
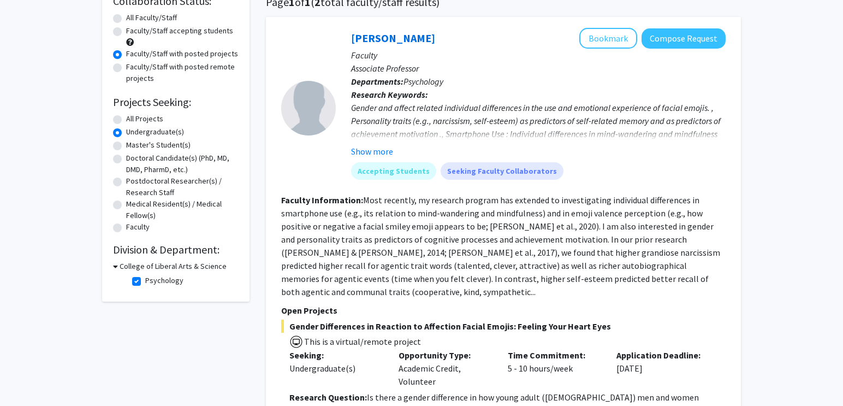
scroll to position [0, 0]
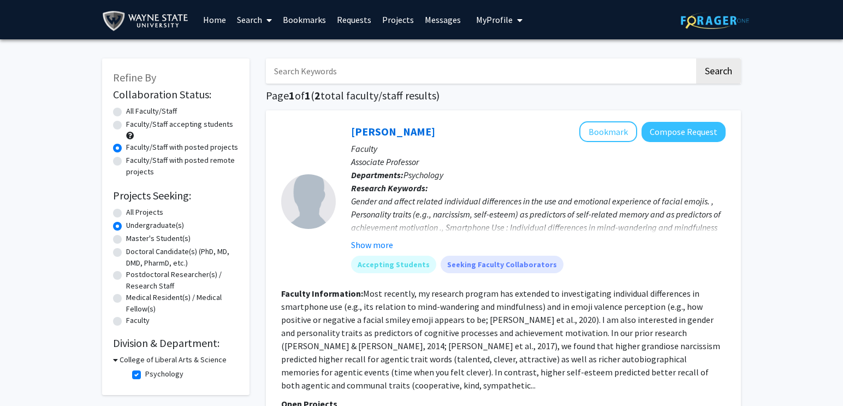
click at [126, 114] on label "All Faculty/Staff" at bounding box center [151, 110] width 51 height 11
click at [126, 112] on input "All Faculty/Staff" at bounding box center [129, 108] width 7 height 7
radio input "true"
click at [126, 210] on label "All Projects" at bounding box center [144, 211] width 37 height 11
click at [126, 210] on input "All Projects" at bounding box center [129, 209] width 7 height 7
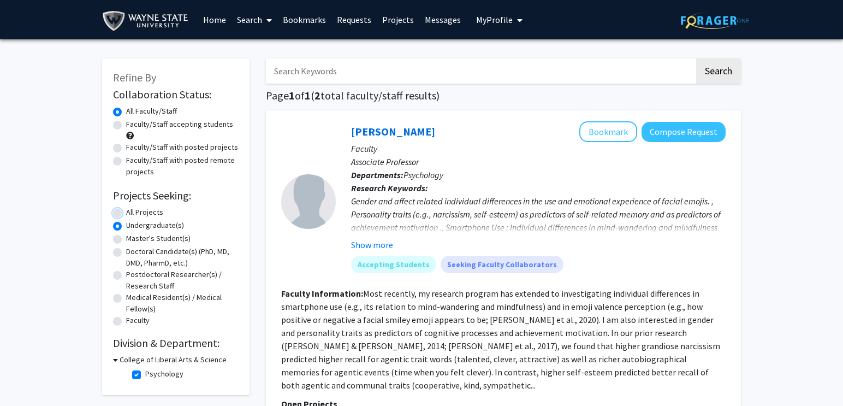
radio input "true"
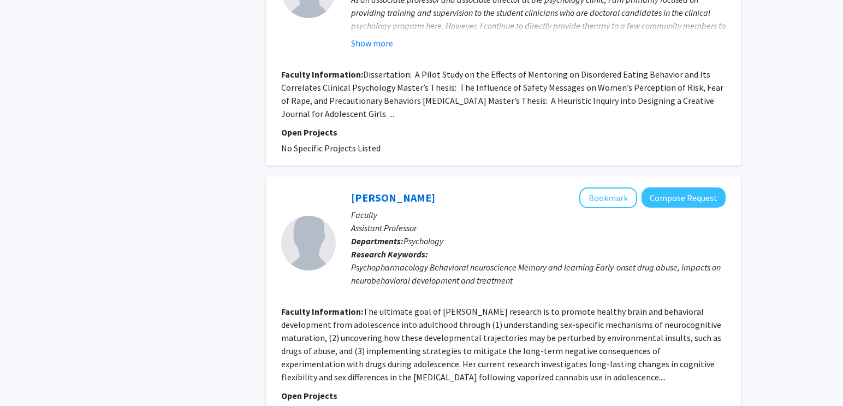
scroll to position [2654, 0]
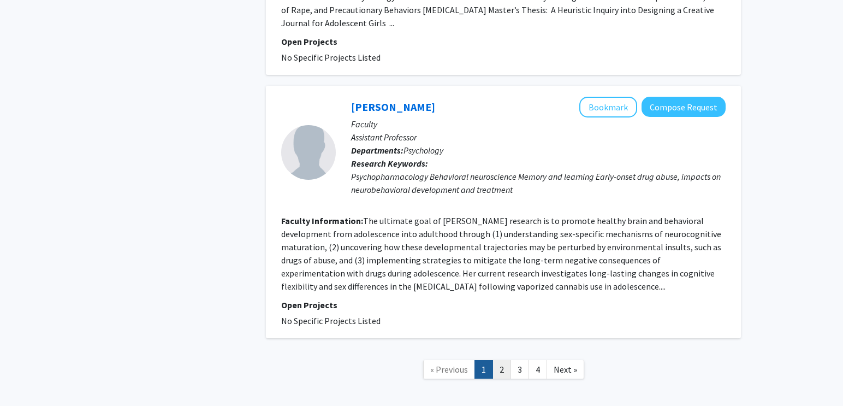
click at [503, 360] on link "2" at bounding box center [501, 369] width 19 height 19
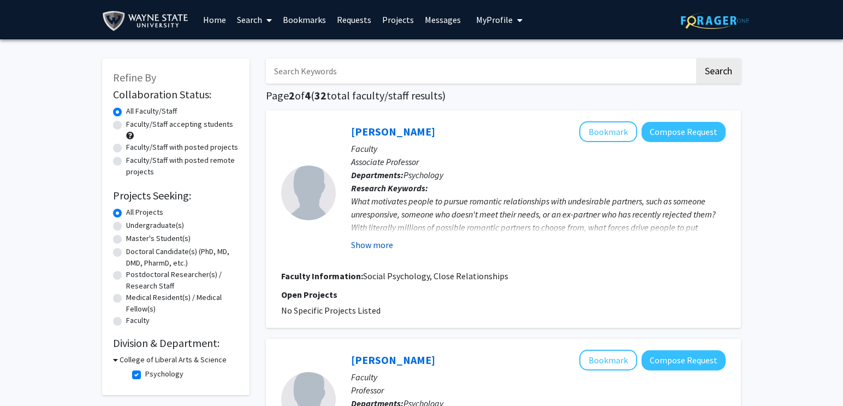
click at [383, 243] on button "Show more" at bounding box center [372, 244] width 42 height 13
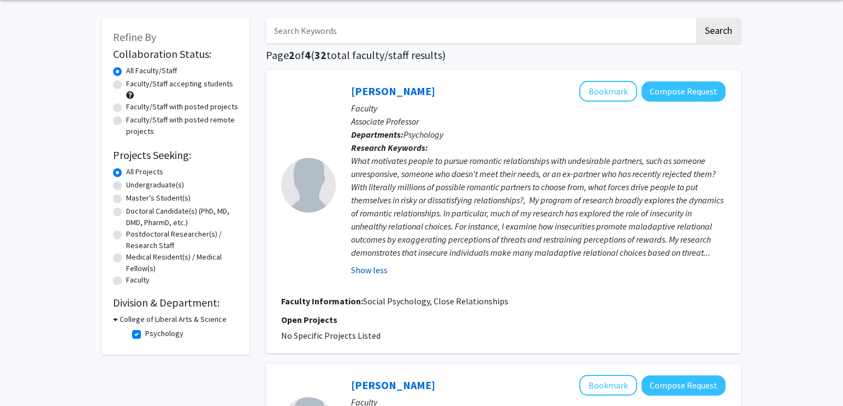
scroll to position [41, 0]
click at [304, 194] on div at bounding box center [308, 184] width 55 height 55
click at [395, 88] on link "Stephanie Spielmann" at bounding box center [393, 91] width 84 height 14
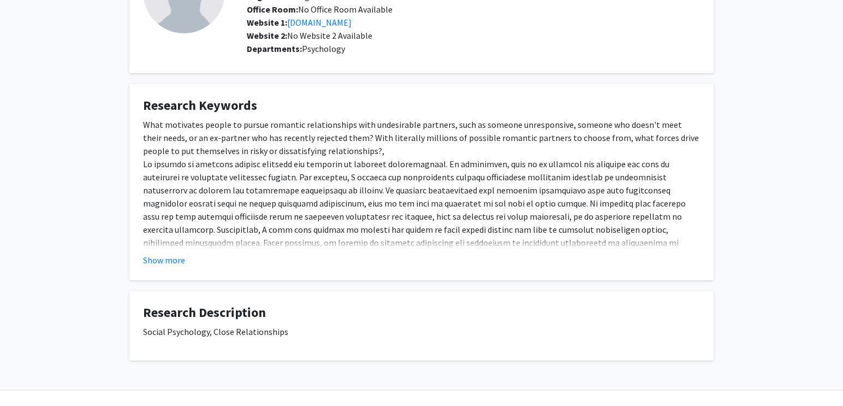
scroll to position [133, 0]
